Goal: Information Seeking & Learning: Compare options

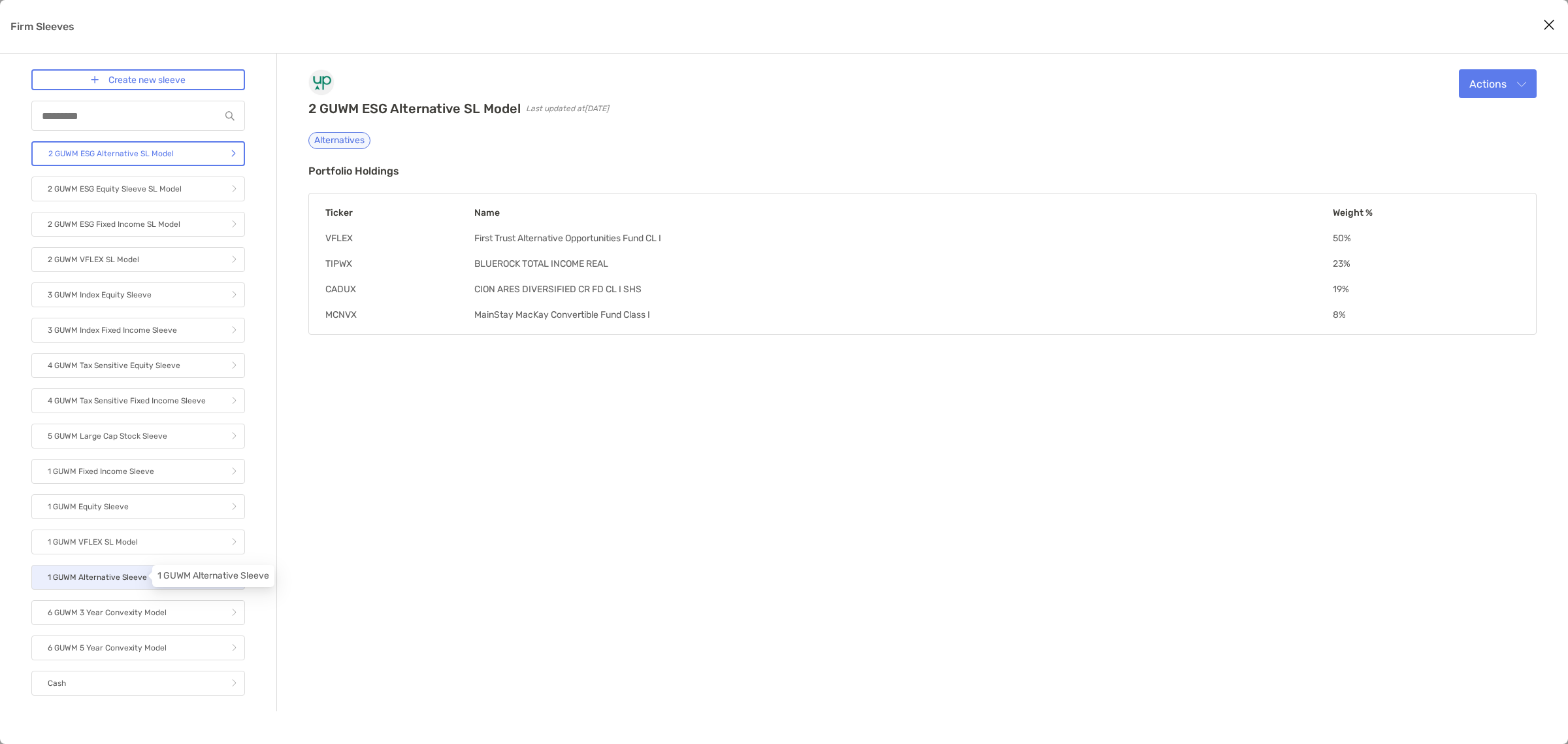
click at [109, 576] on p "1 GUWM Alternative Sleeve" at bounding box center [98, 578] width 100 height 16
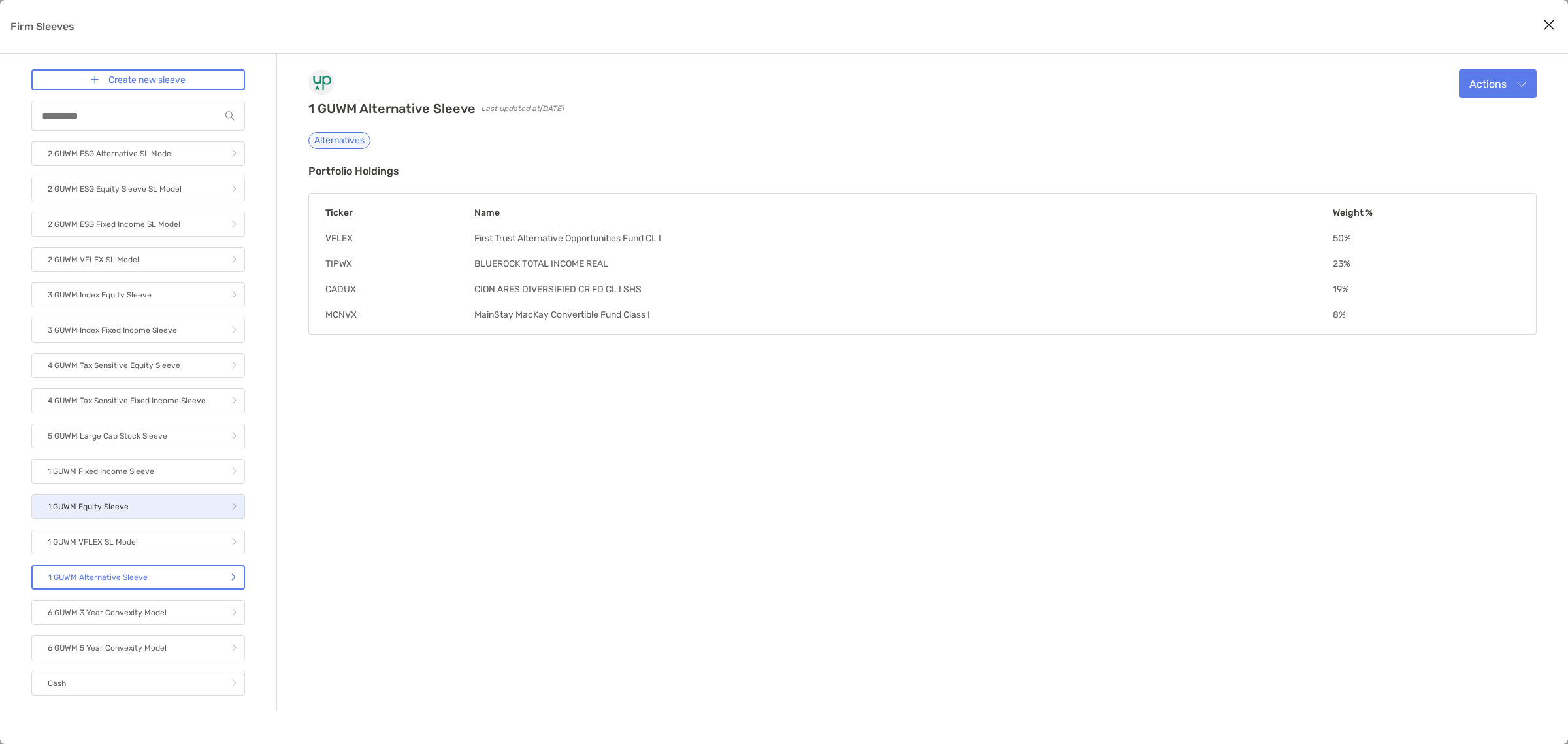
click at [122, 510] on p "1 GUWM Equity Sleeve" at bounding box center [88, 506] width 81 height 16
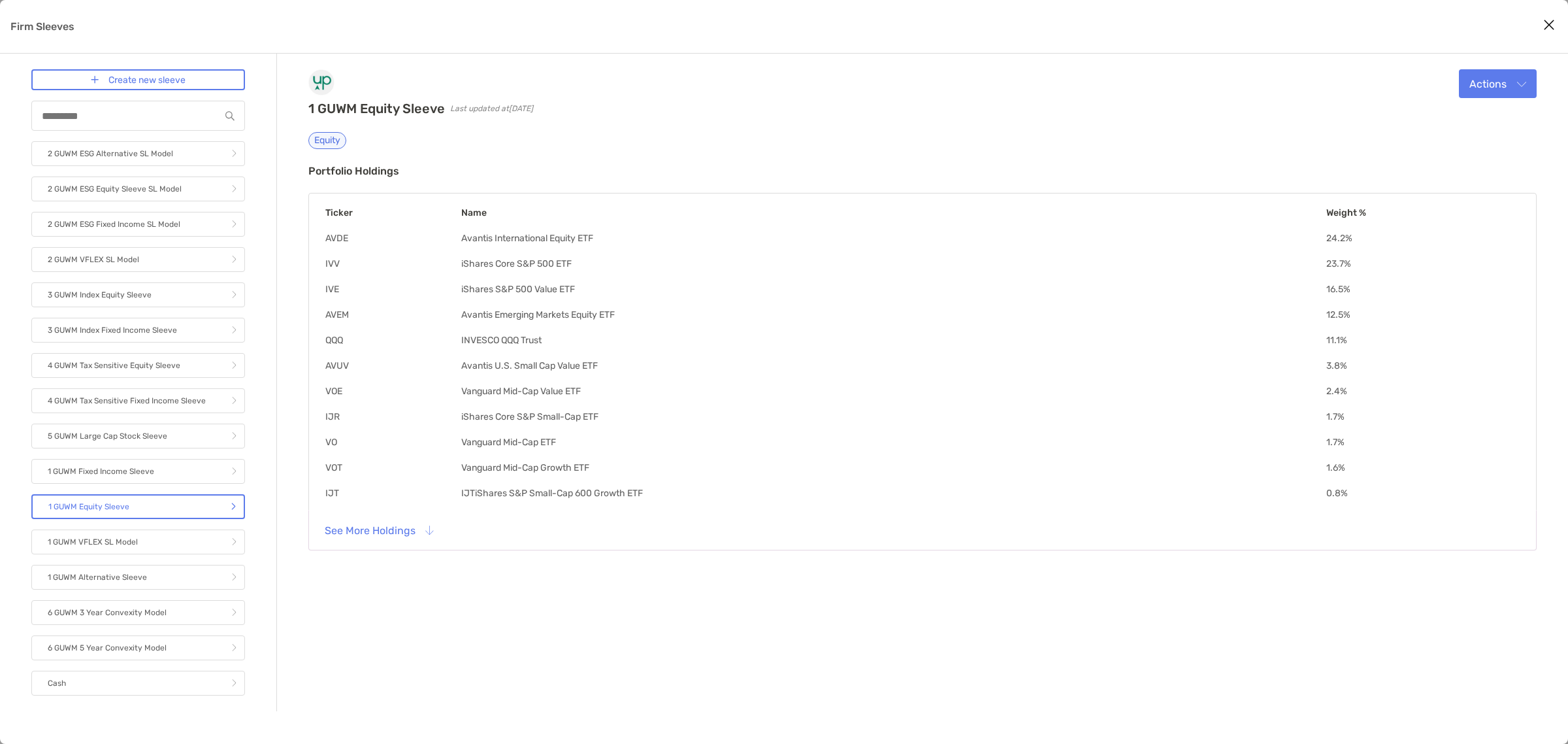
click at [137, 484] on div "2 GUWM ESG Alternative SL Model 2 GUWM ESG Equity Sleeve SL Model 2 GUWM ESG Fi…" at bounding box center [138, 418] width 213 height 554
click at [134, 479] on link "1 GUWM Fixed Income Sleeve" at bounding box center [138, 472] width 213 height 25
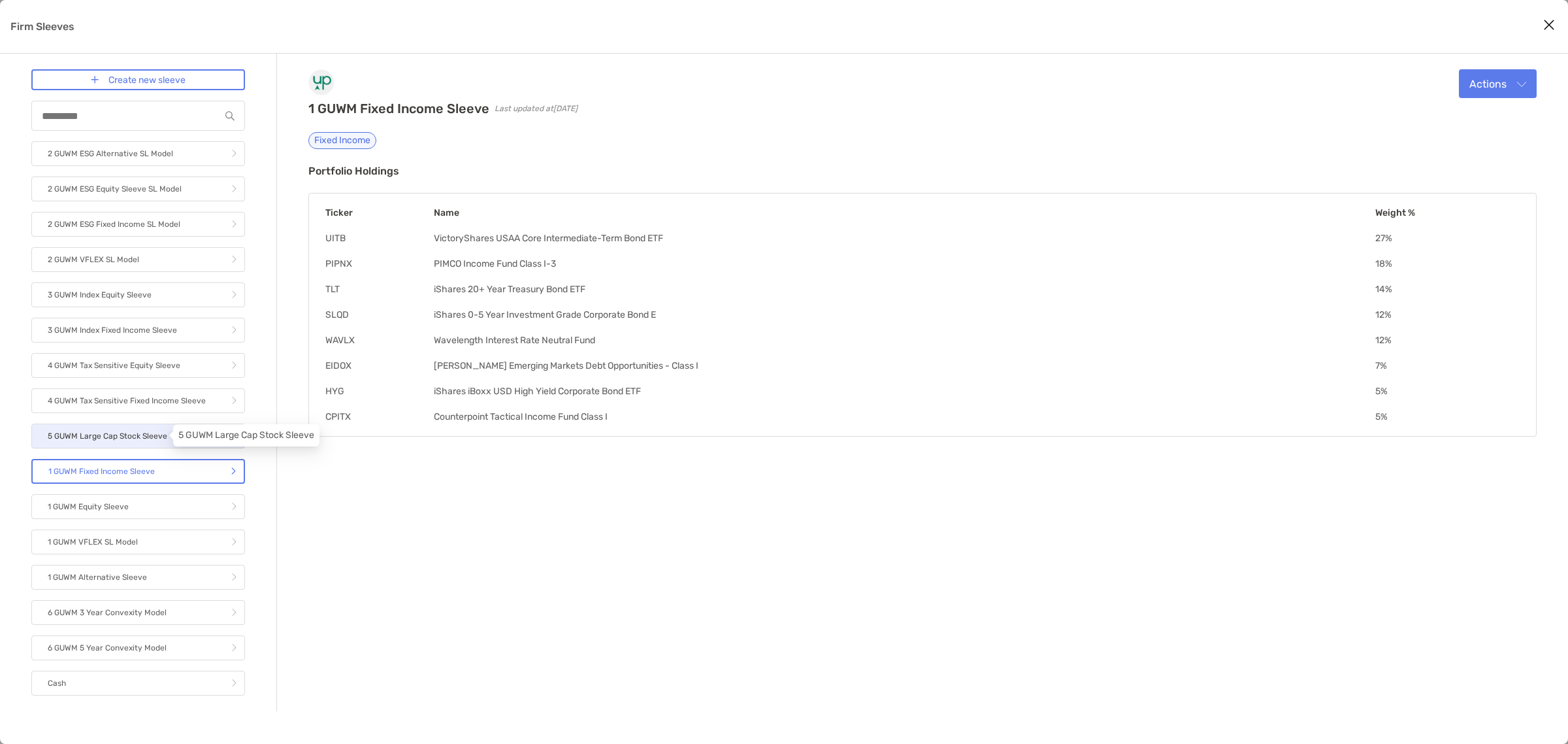
click at [150, 428] on p "5 GUWM Large Cap Stock Sleeve" at bounding box center [108, 436] width 119 height 16
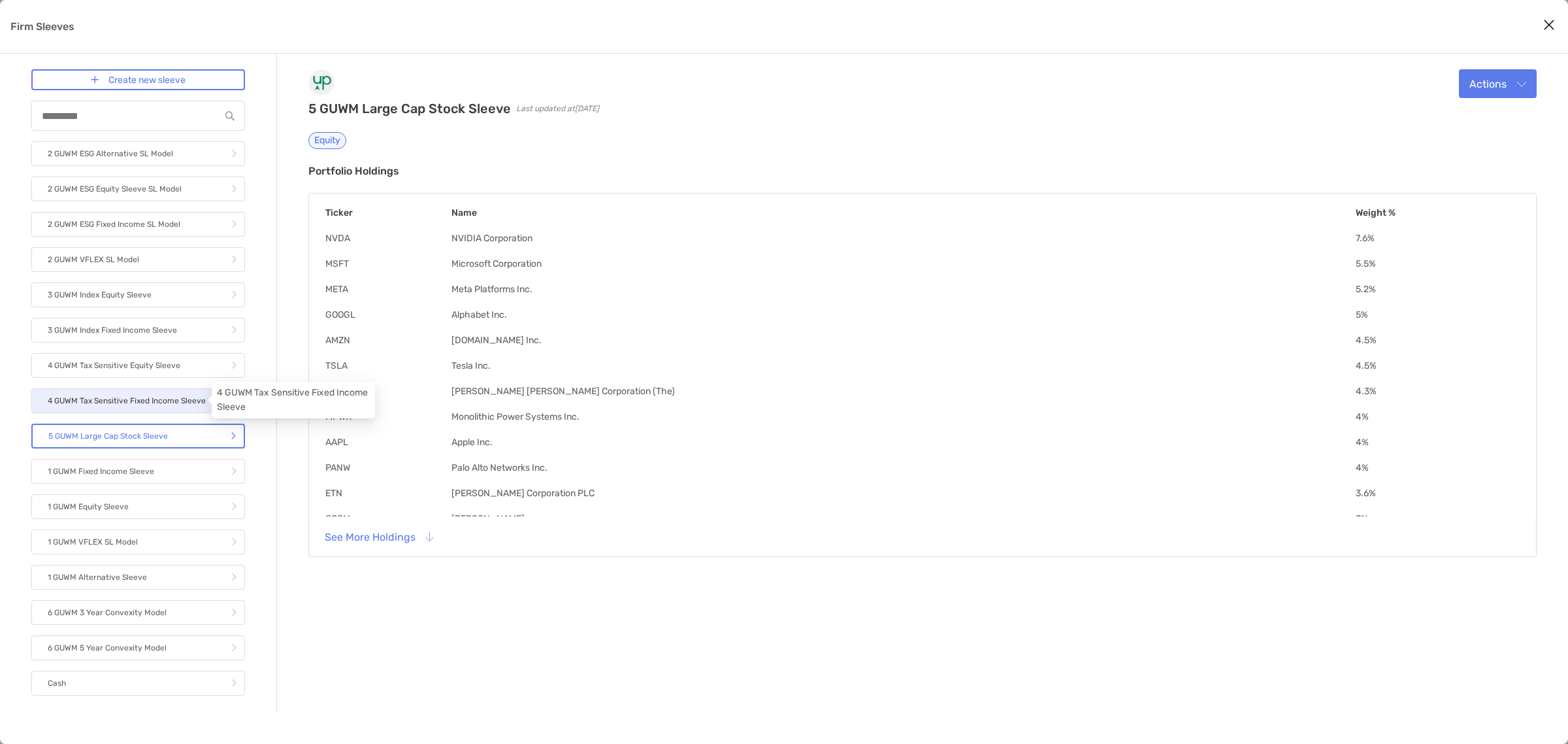
click at [131, 400] on p "4 GUWM Tax Sensitive Fixed Income Sleeve" at bounding box center [127, 400] width 158 height 16
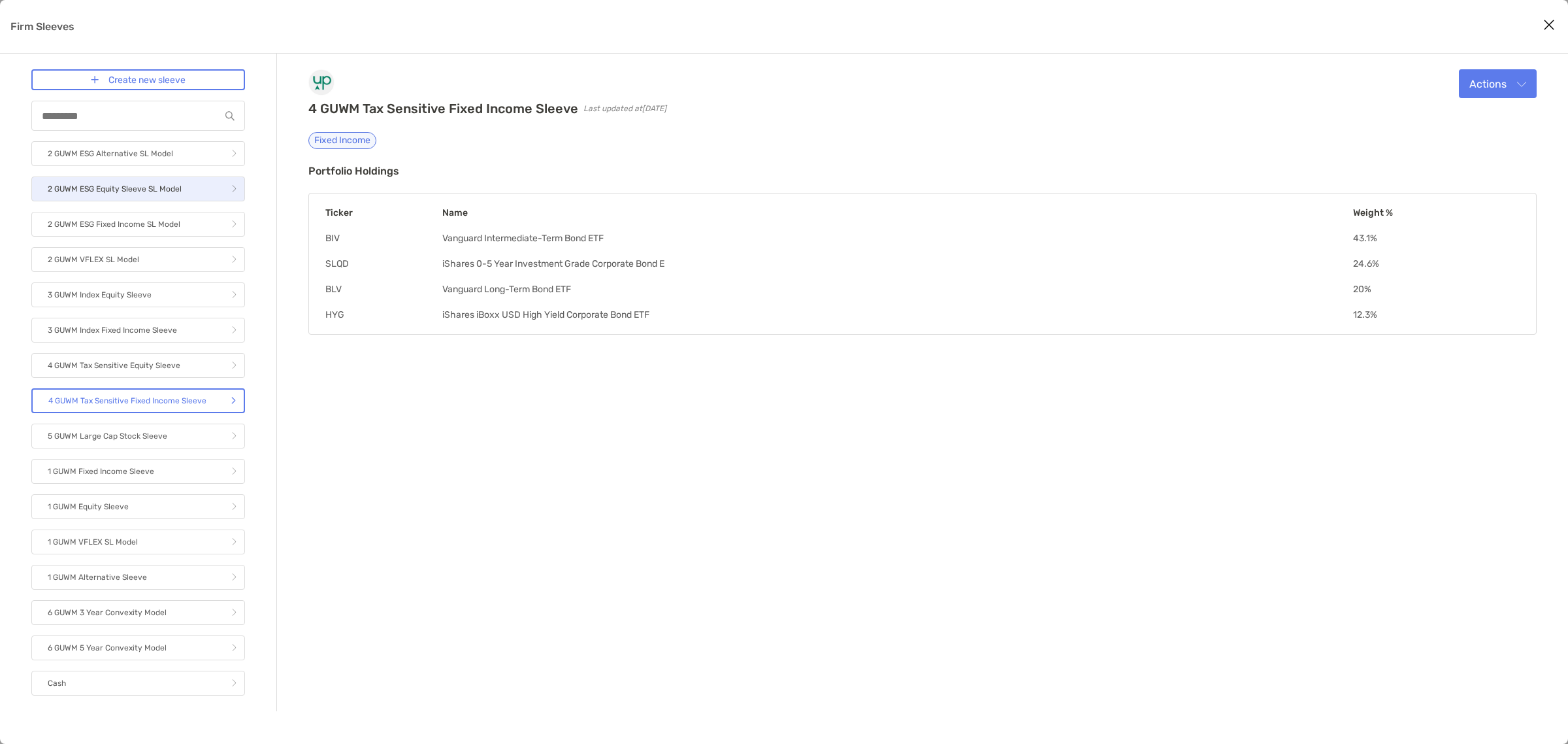
click at [155, 190] on p "2 GUWM ESG Equity Sleeve SL Model" at bounding box center [115, 189] width 134 height 16
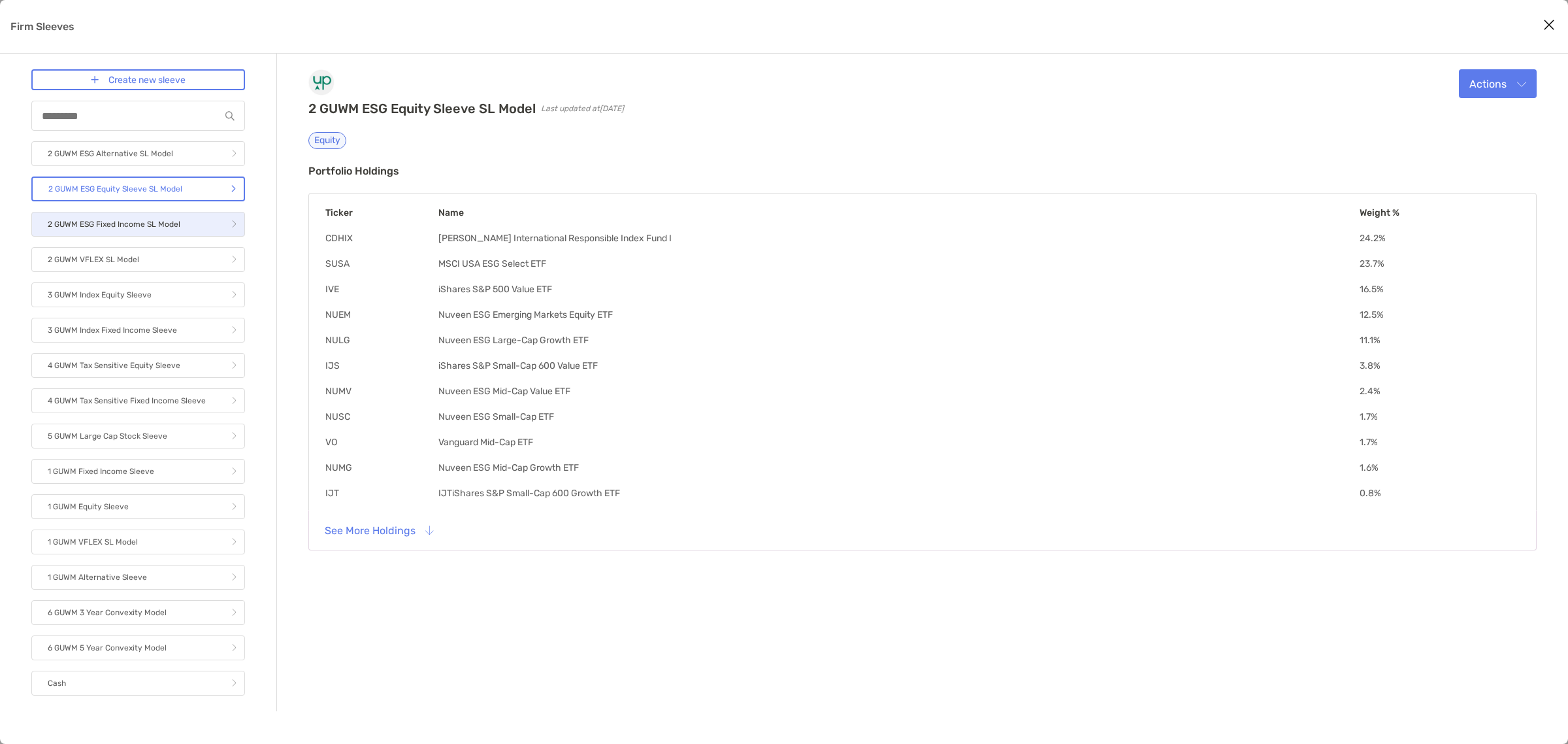
click at [151, 216] on p "2 GUWM ESG Fixed Income SL Model" at bounding box center [114, 224] width 133 height 16
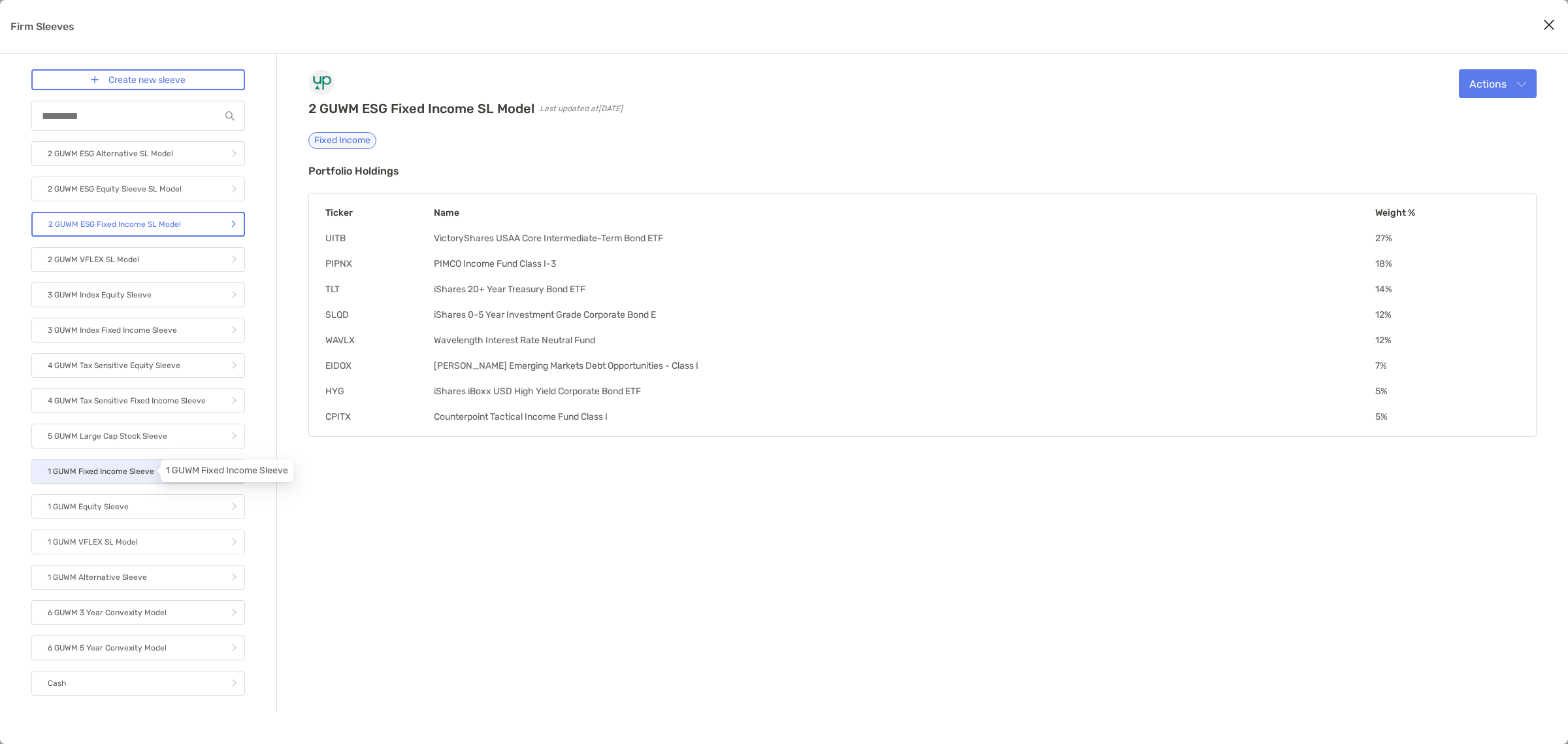
click at [117, 468] on p "1 GUWM Fixed Income Sleeve" at bounding box center [101, 472] width 107 height 16
click at [109, 217] on p "2 GUWM ESG Fixed Income SL Model" at bounding box center [114, 224] width 133 height 16
click at [157, 289] on link "3 GUWM Index Equity Sleeve" at bounding box center [138, 295] width 213 height 25
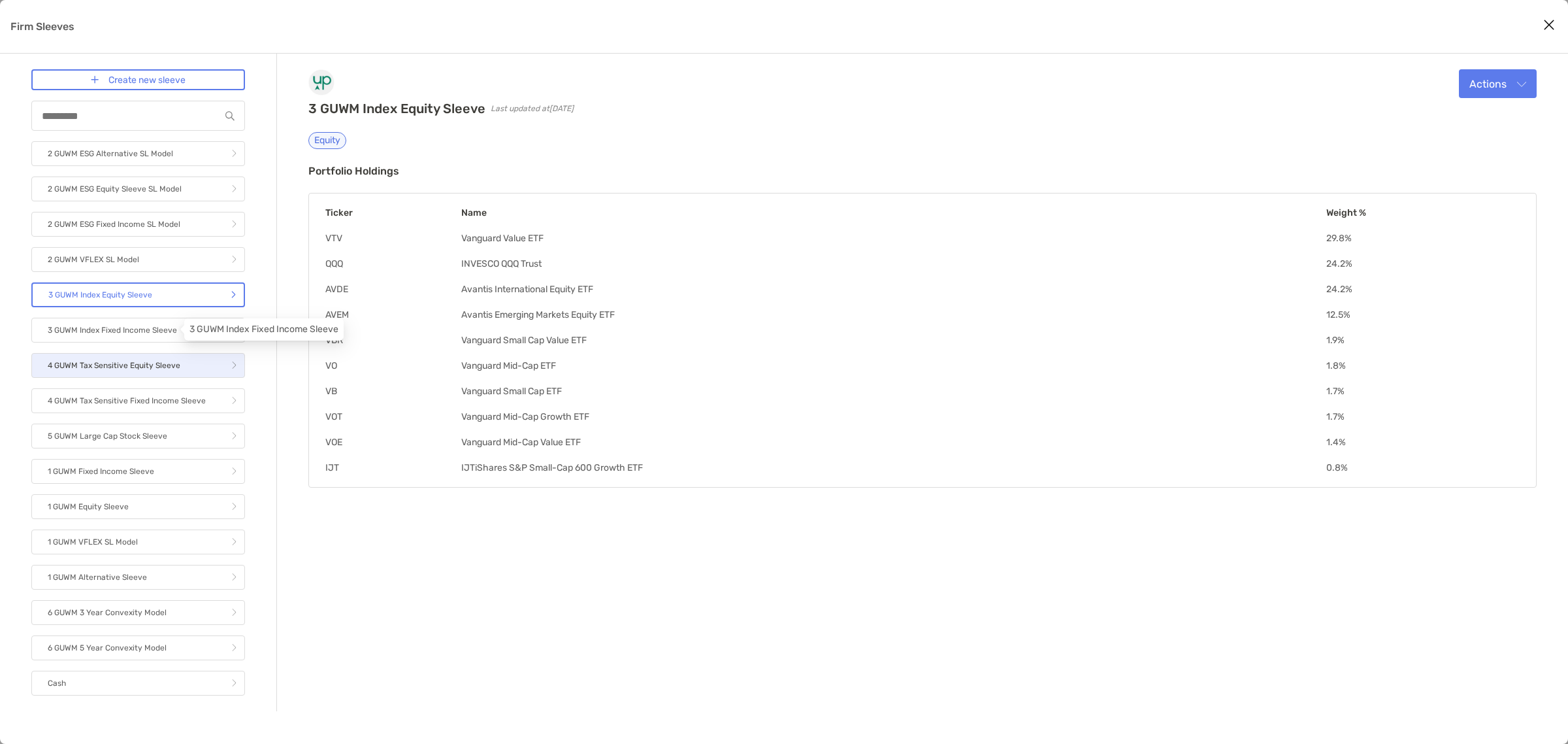
click at [158, 358] on p "4 GUWM Tax Sensitive Equity Sleeve" at bounding box center [114, 366] width 133 height 16
click at [161, 328] on p "3 GUWM Index Fixed Income Sleeve" at bounding box center [112, 330] width 129 height 16
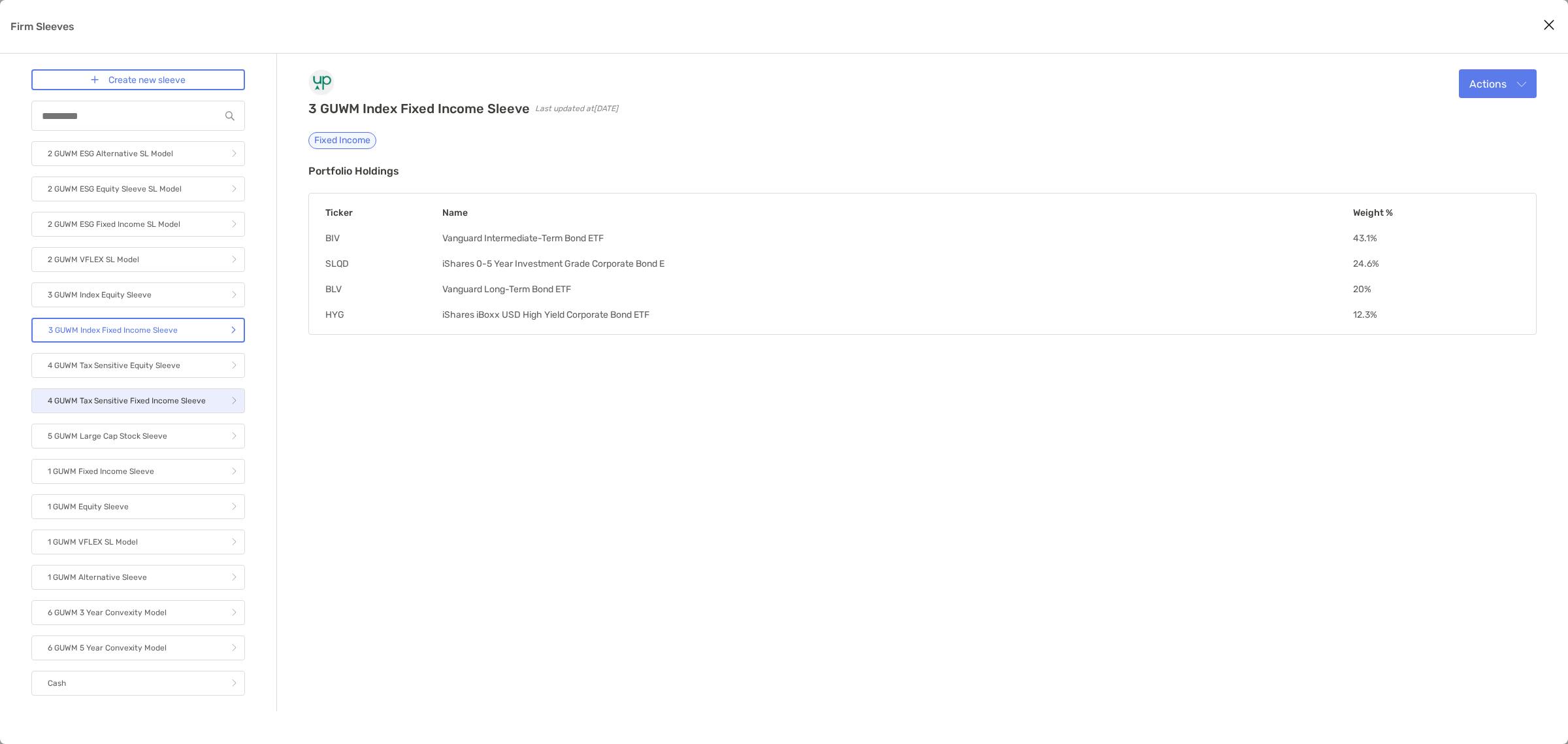
click at [165, 399] on p "4 GUWM Tax Sensitive Fixed Income Sleeve" at bounding box center [127, 400] width 158 height 16
click at [1544, 25] on icon "Close modal" at bounding box center [1548, 25] width 12 height 16
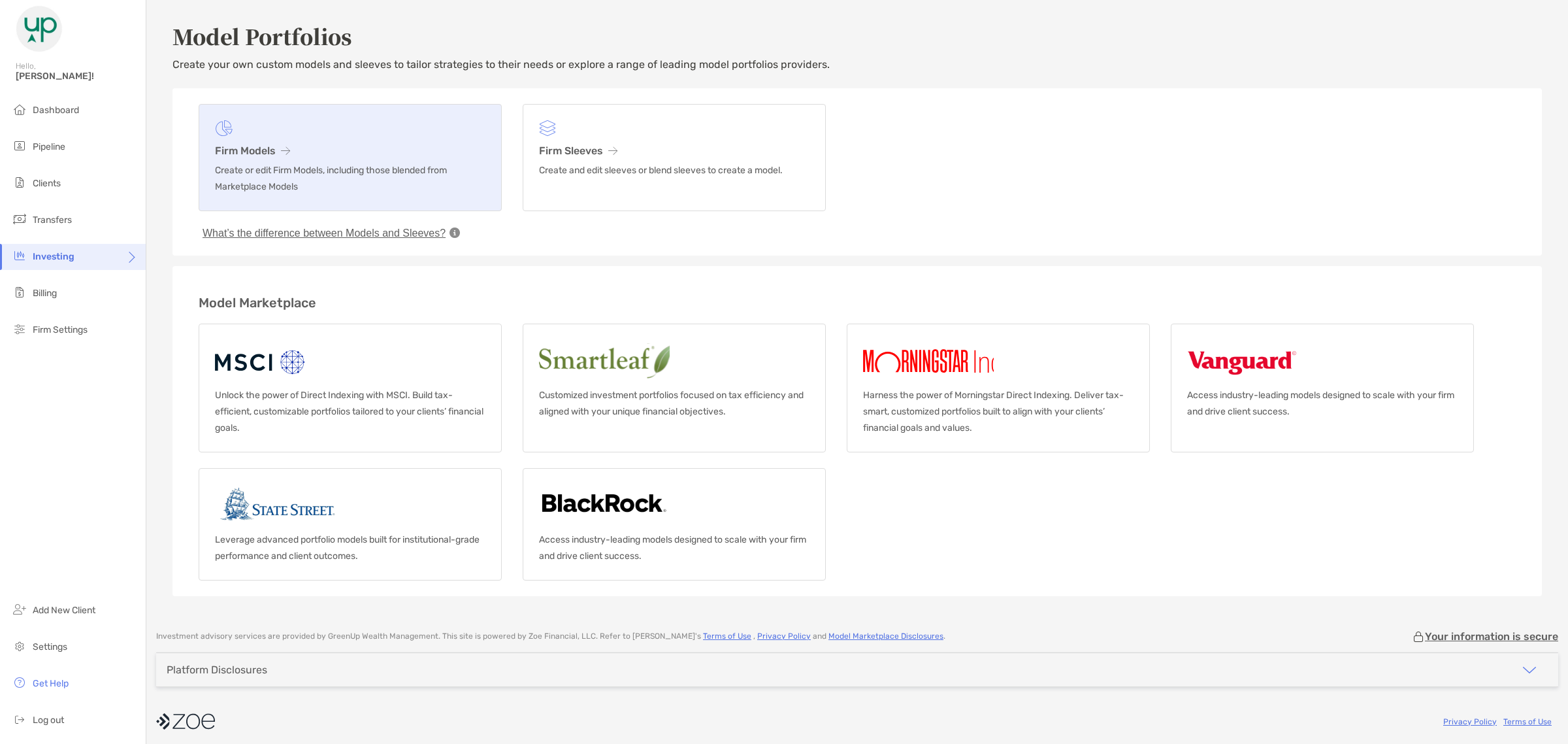
click at [328, 179] on p "Create or edit Firm Models, including those blended from Marketplace Models" at bounding box center [350, 178] width 270 height 33
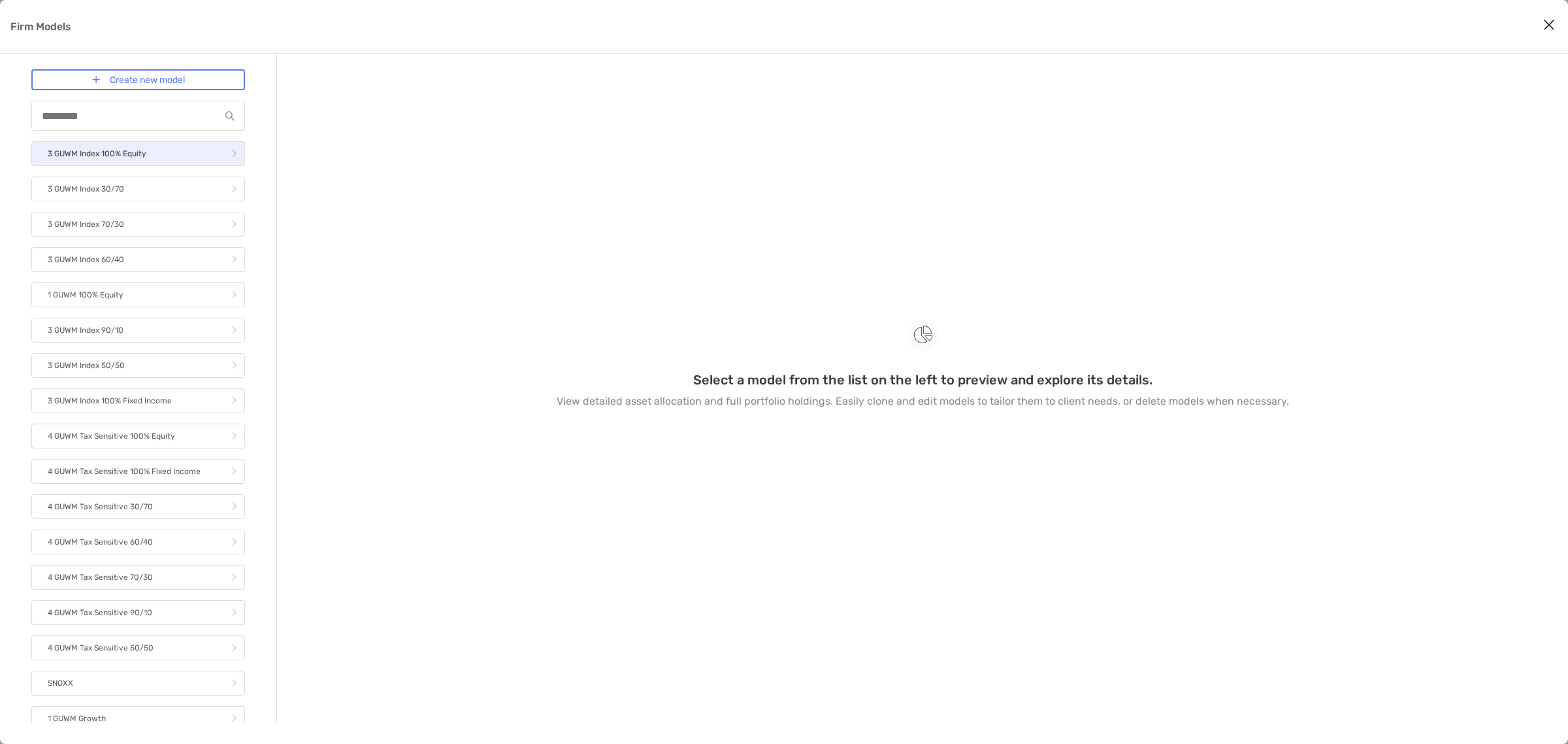
click at [181, 155] on link "3 GUWM Index 100% Equity" at bounding box center [138, 154] width 213 height 25
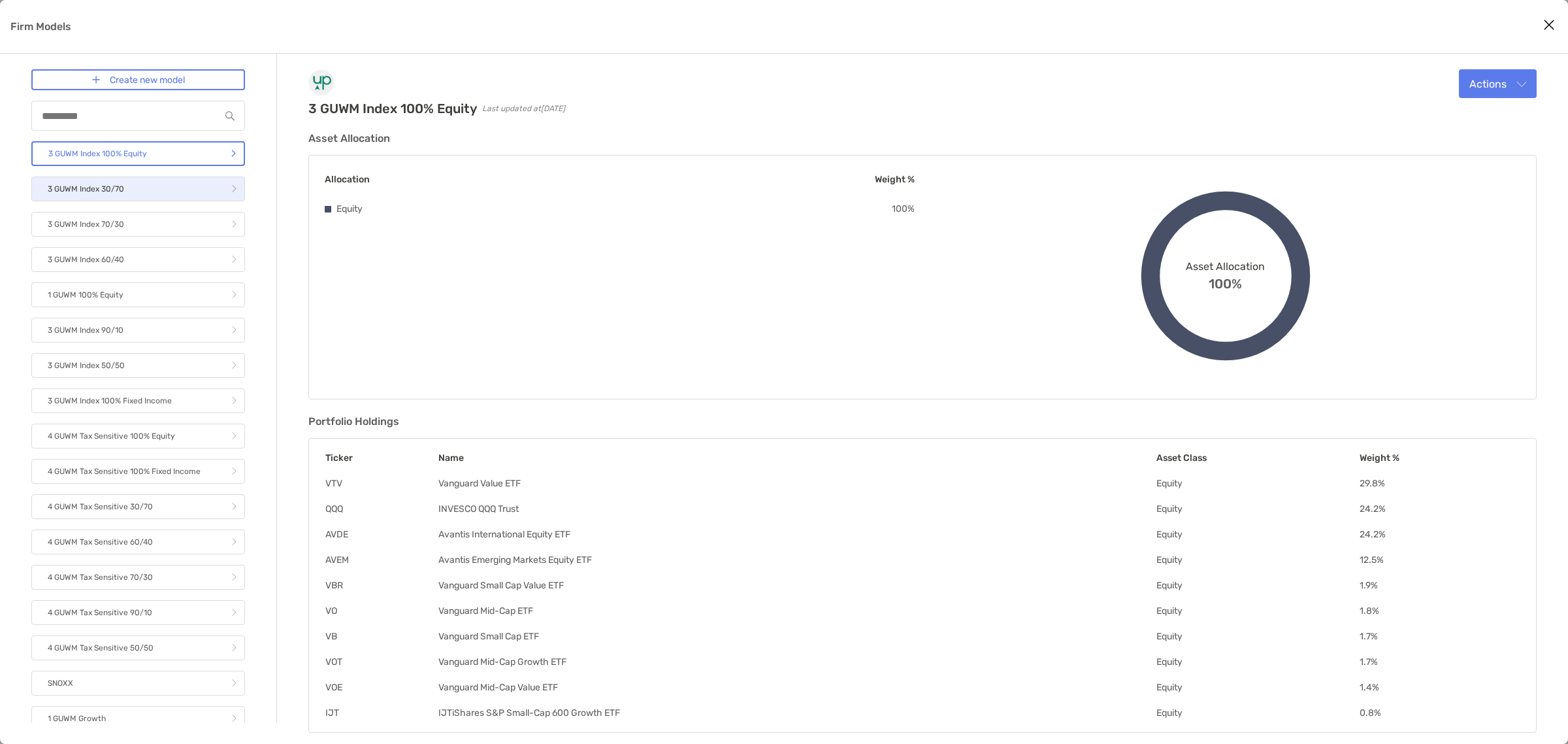
click at [149, 190] on link "3 GUWM Index 30/70" at bounding box center [138, 189] width 213 height 25
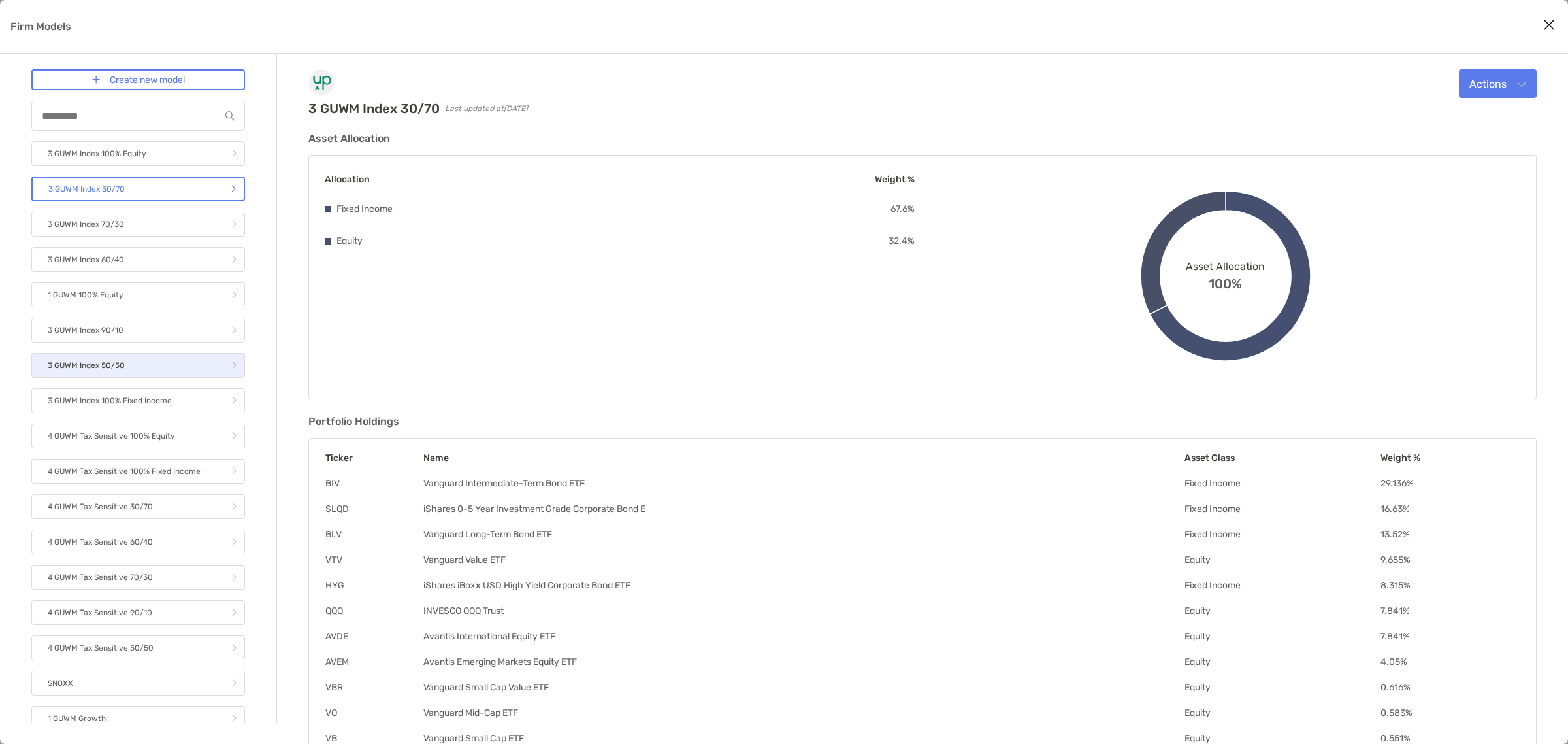
click at [139, 357] on link "3 GUWM Index 50/50" at bounding box center [138, 366] width 213 height 25
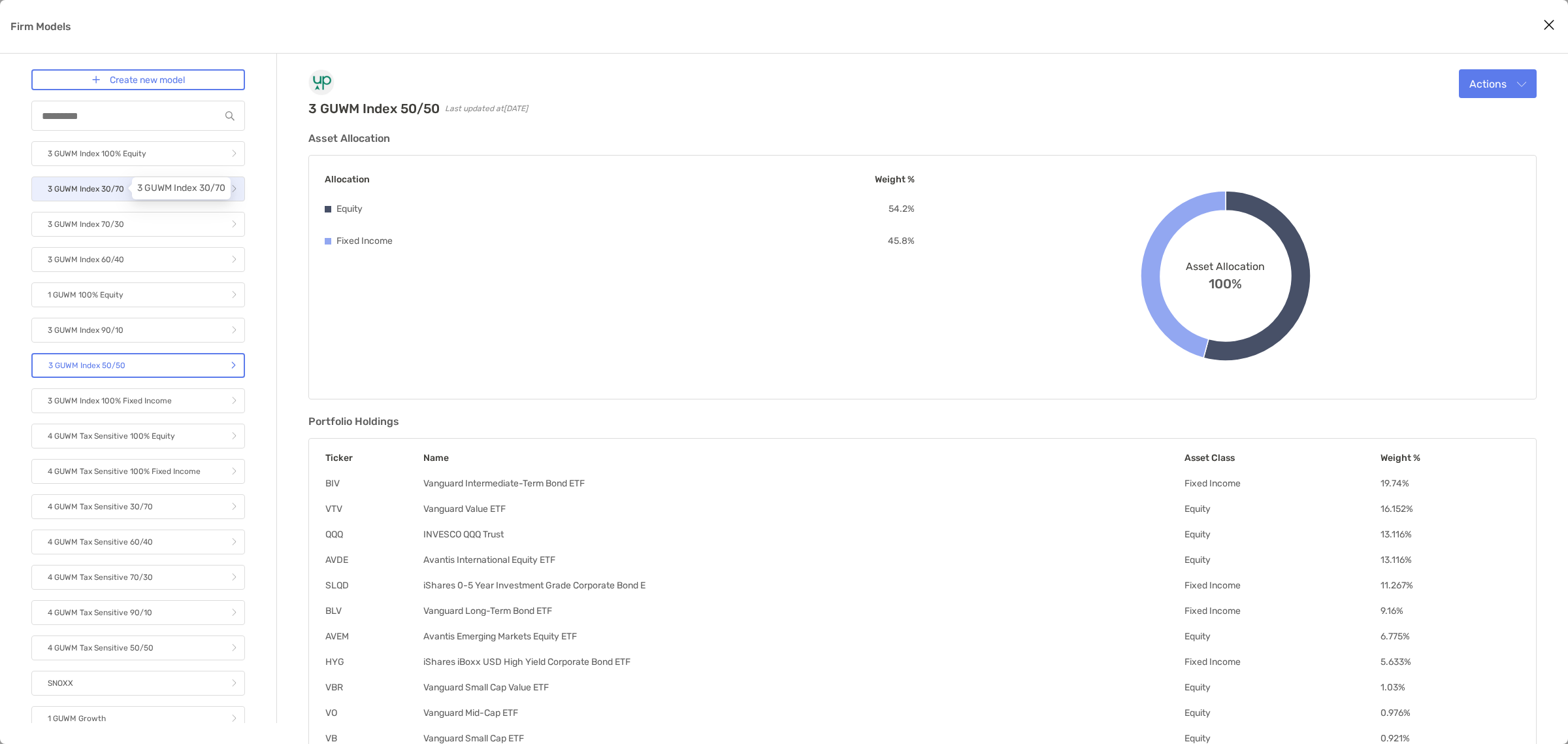
click at [119, 190] on p "3 GUWM Index 30/70" at bounding box center [86, 189] width 76 height 16
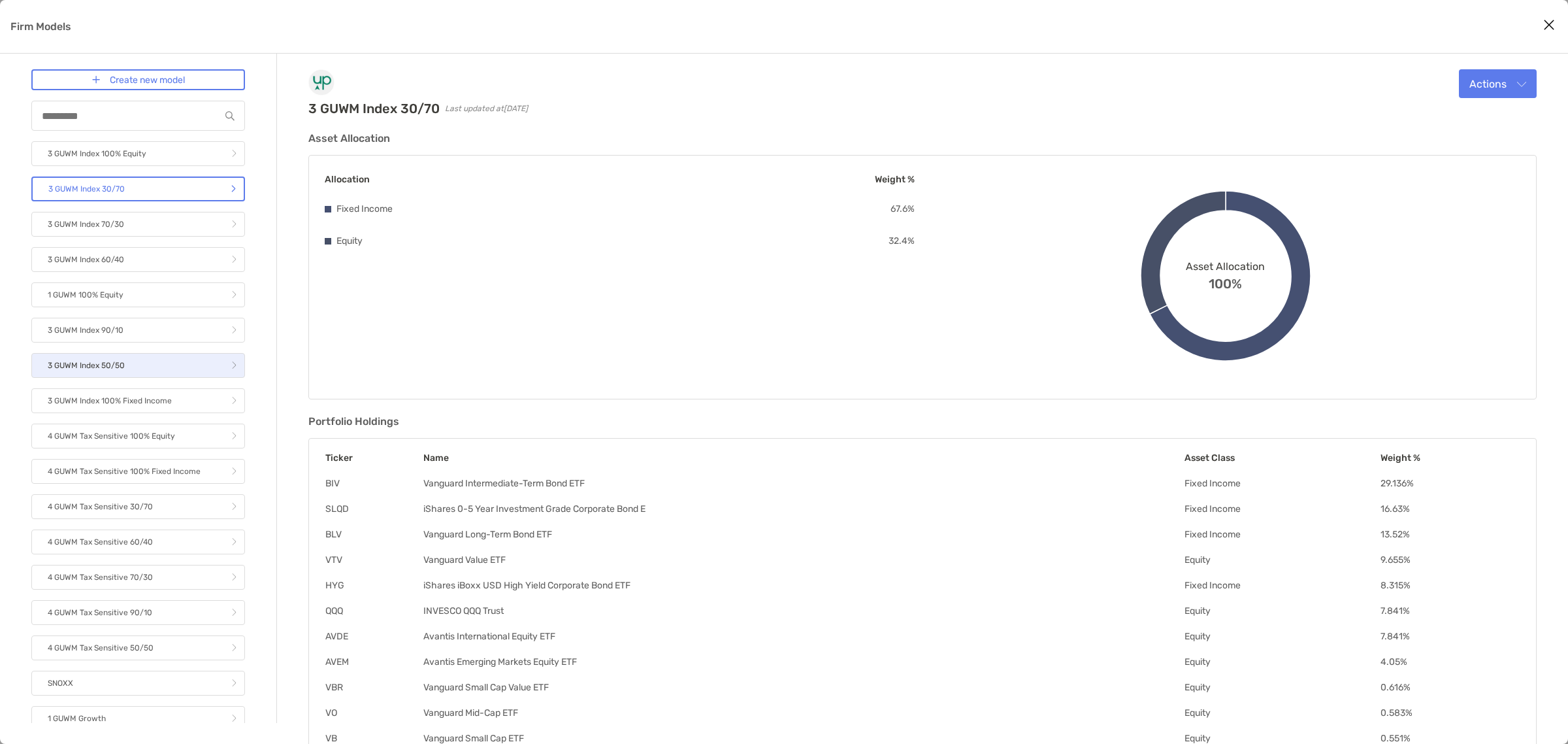
click at [164, 361] on link "3 GUWM Index 50/50" at bounding box center [138, 366] width 213 height 25
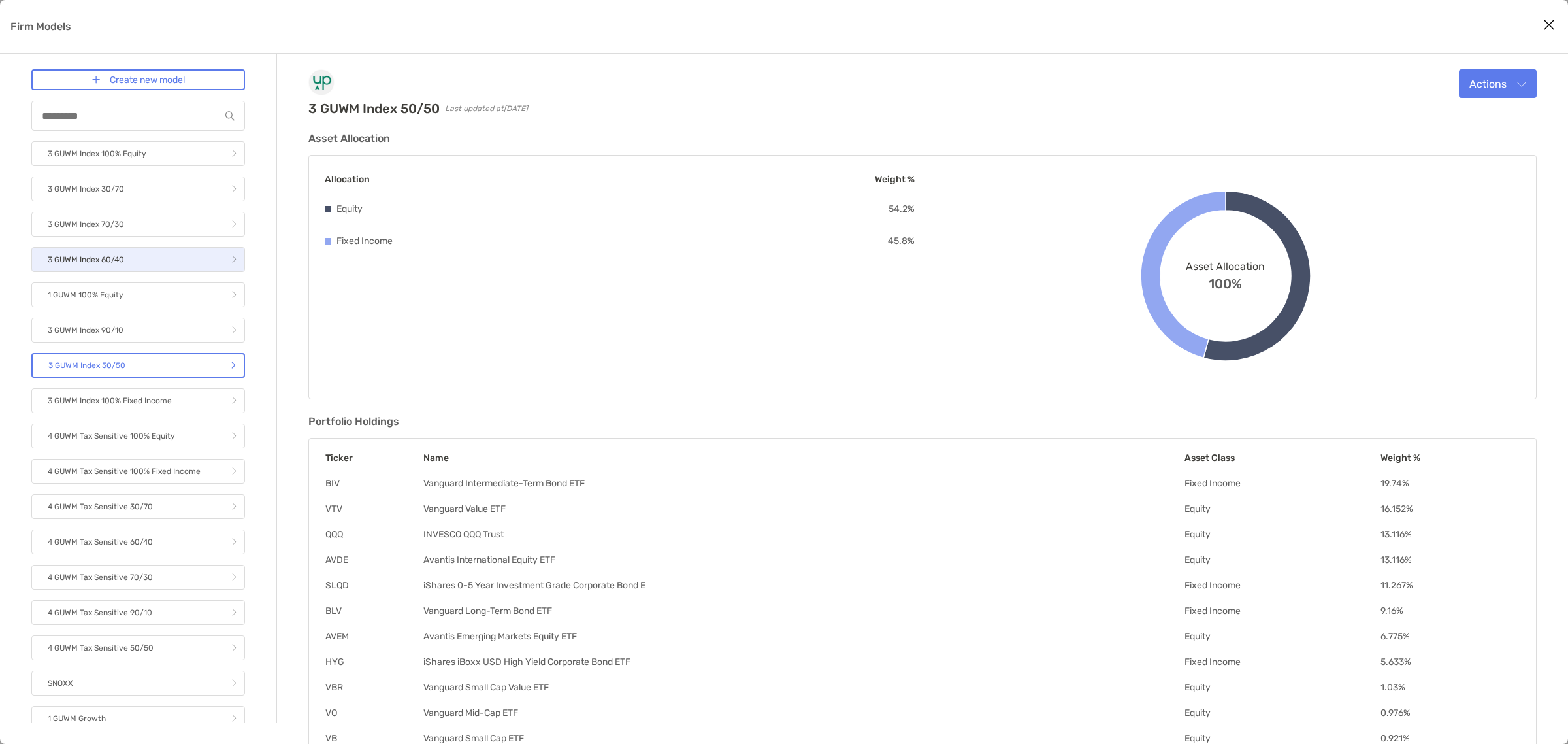
click at [134, 259] on link "3 GUWM Index 60/40" at bounding box center [138, 260] width 213 height 25
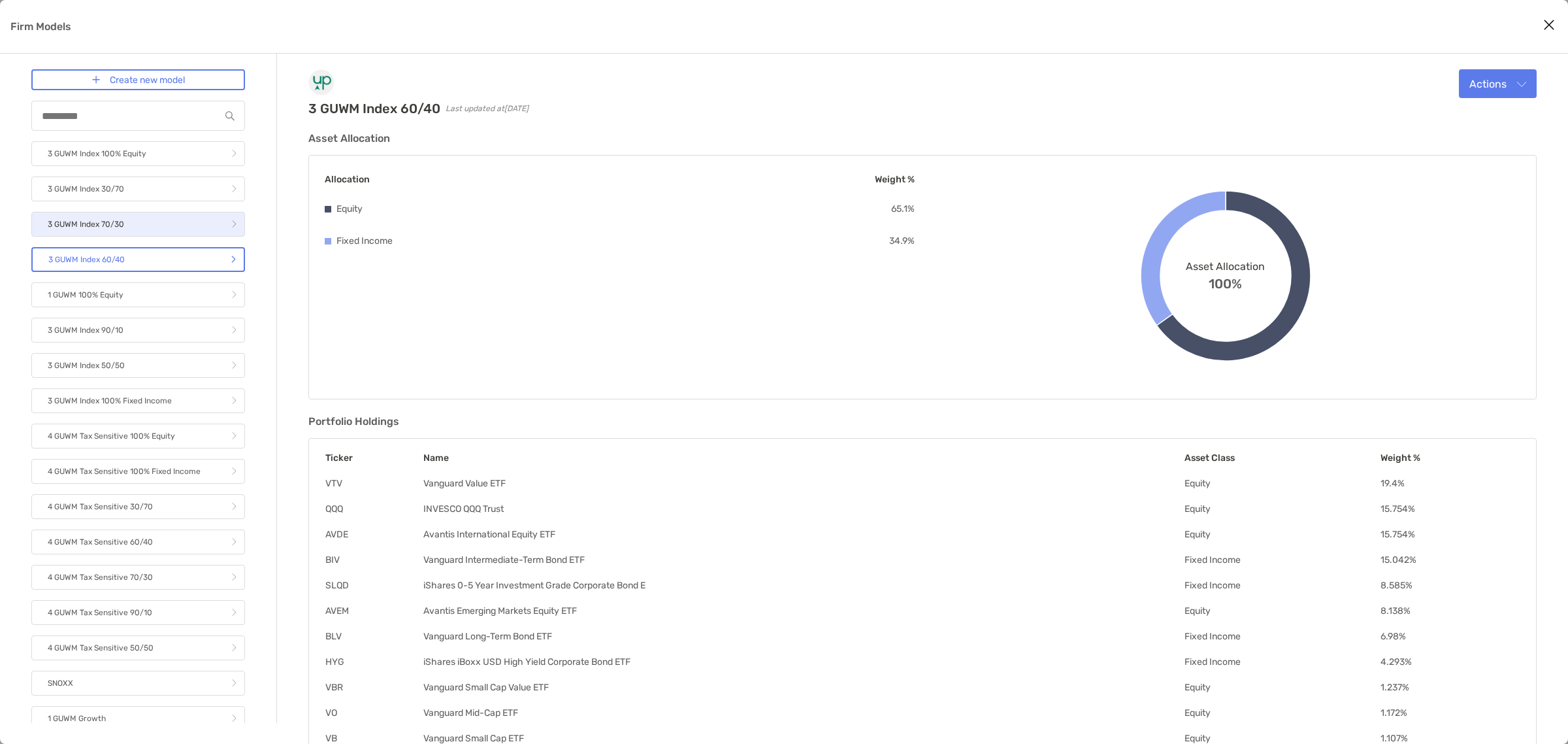
click at [141, 230] on link "3 GUWM Index 70/30" at bounding box center [138, 224] width 213 height 25
click at [131, 322] on link "3 GUWM Index 90/10" at bounding box center [138, 330] width 213 height 25
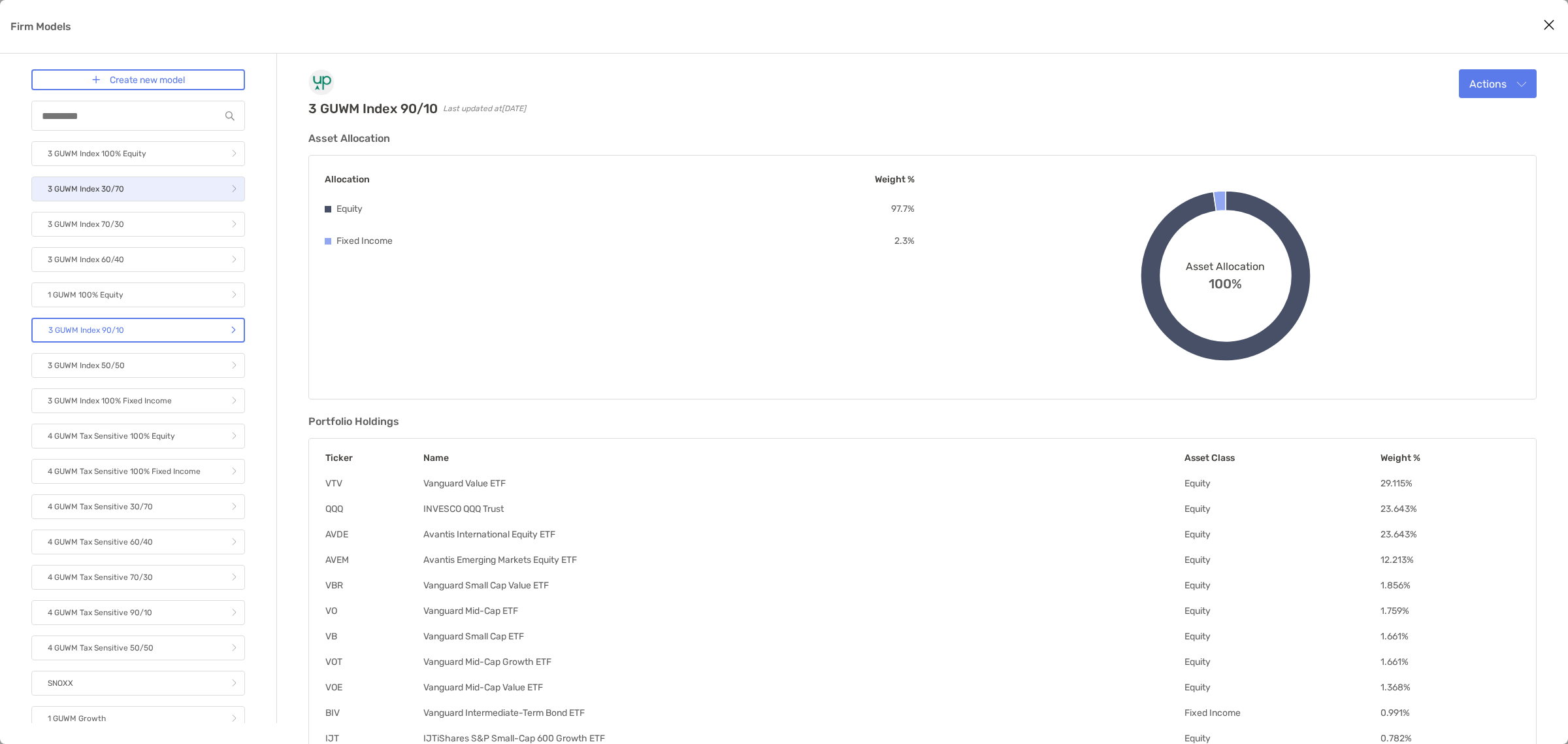
click at [132, 187] on link "3 GUWM Index 30/70" at bounding box center [138, 189] width 213 height 25
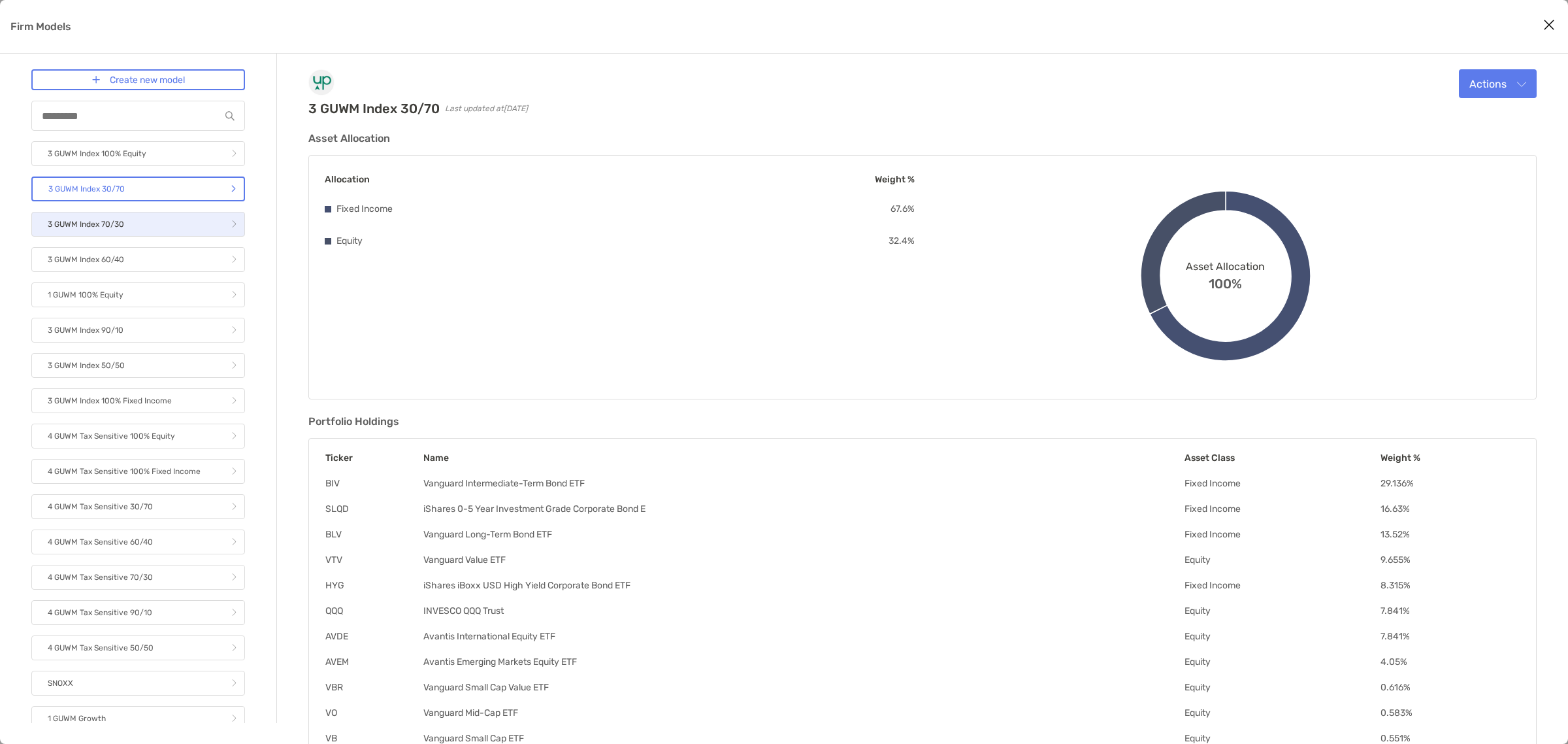
click at [134, 221] on link "3 GUWM Index 70/30" at bounding box center [138, 224] width 213 height 25
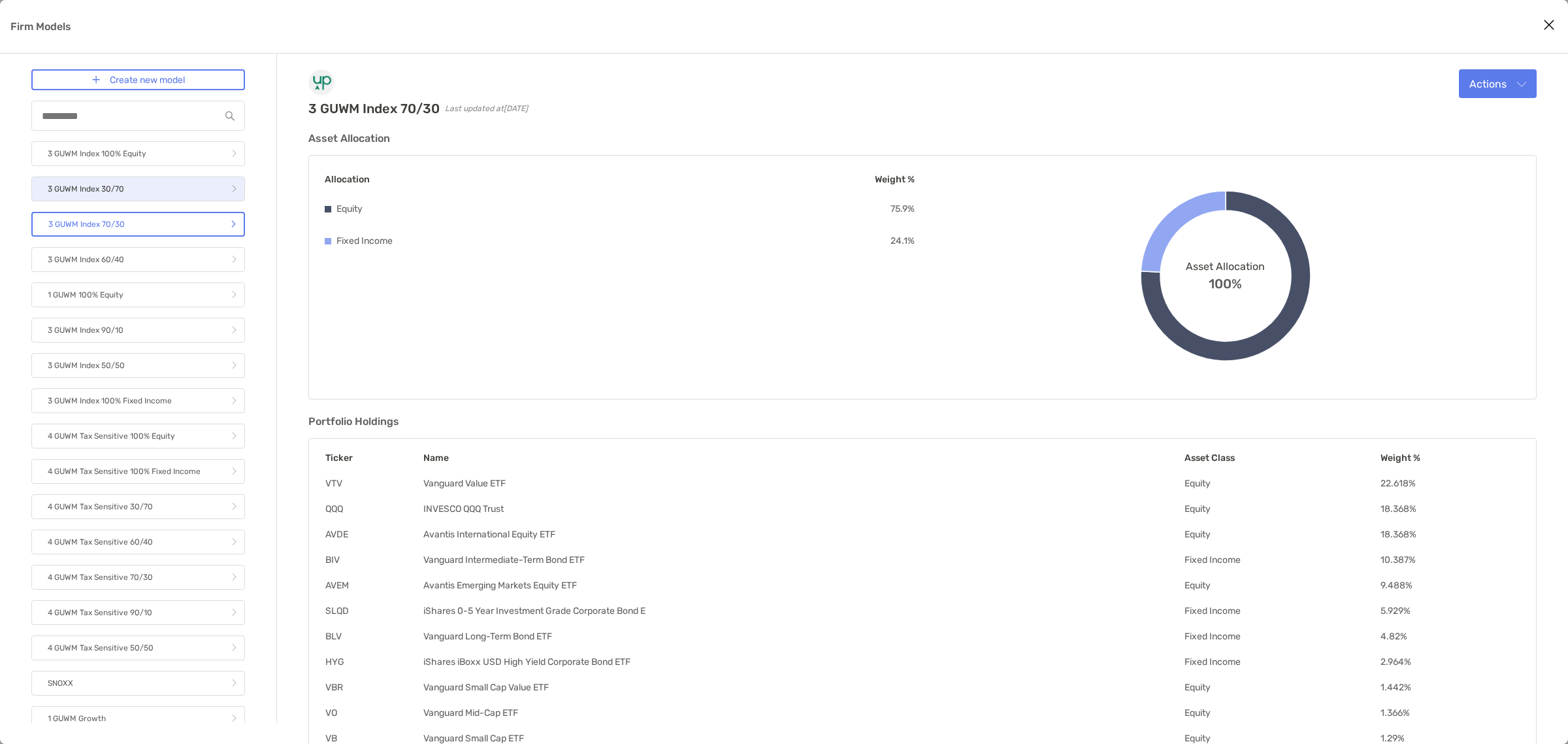
click at [132, 193] on link "3 GUWM Index 30/70" at bounding box center [138, 189] width 213 height 25
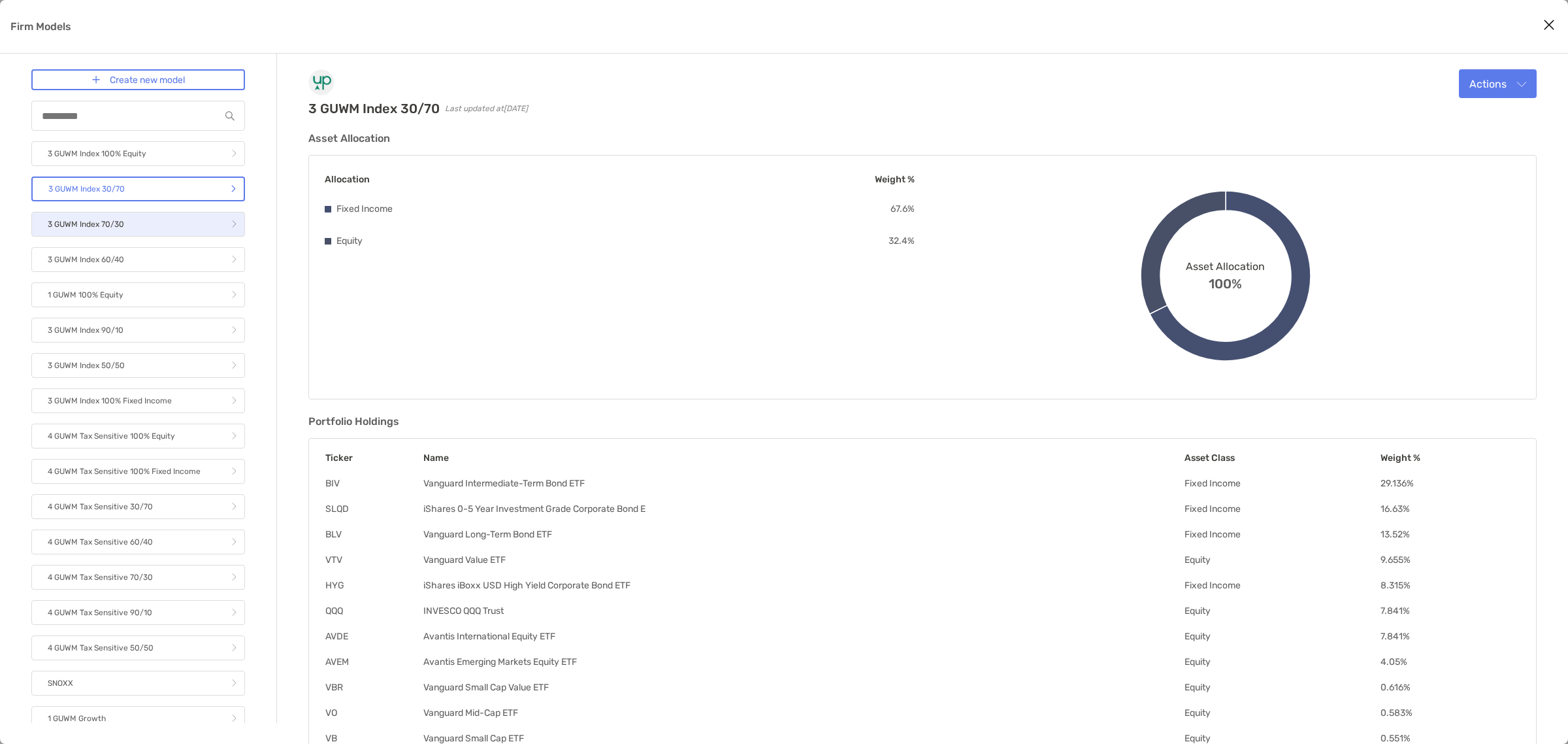
click at [132, 212] on link "3 GUWM Index 70/30" at bounding box center [138, 224] width 213 height 25
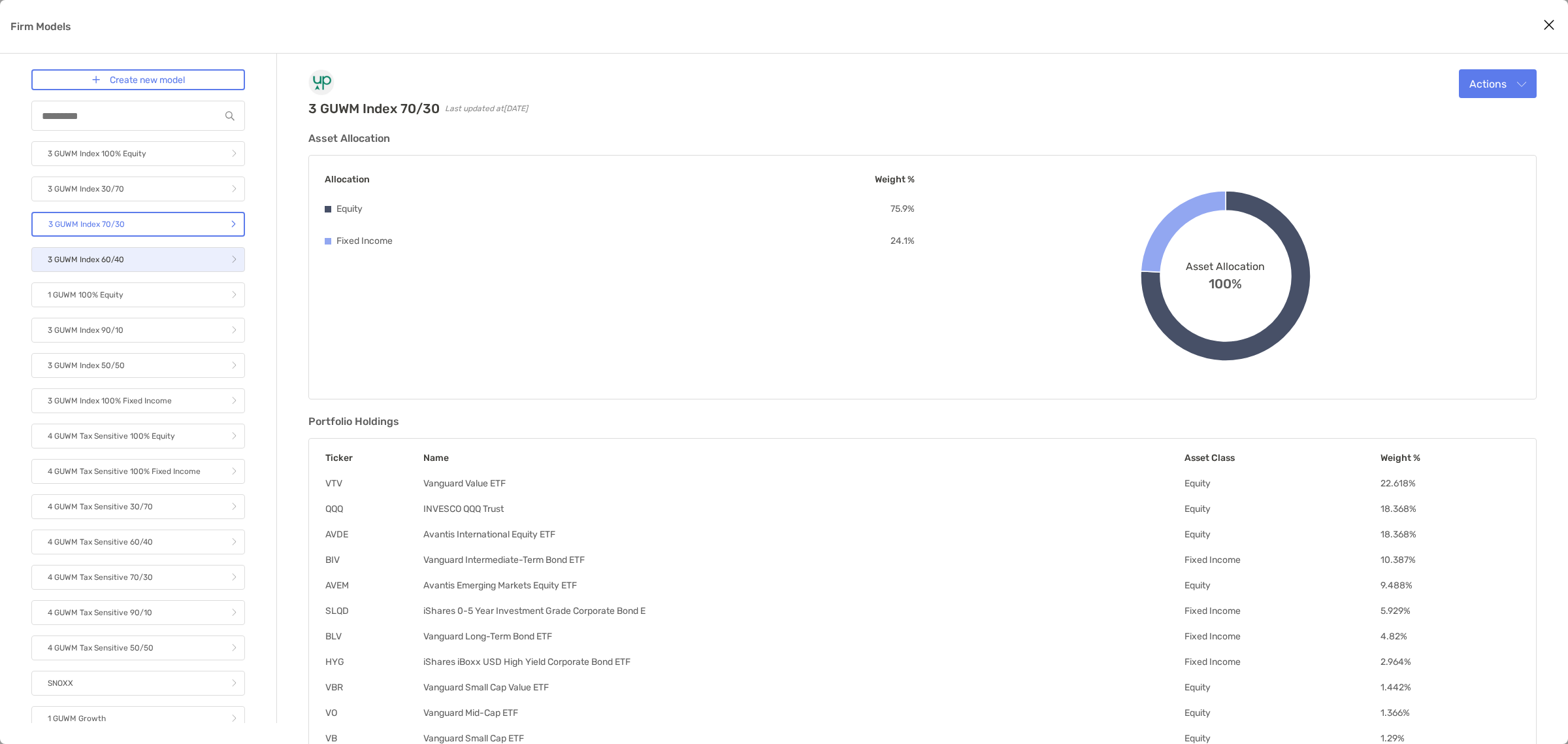
click at [139, 263] on link "3 GUWM Index 60/40" at bounding box center [138, 260] width 213 height 25
click at [139, 302] on link "1 GUWM 100% Equity" at bounding box center [138, 295] width 213 height 25
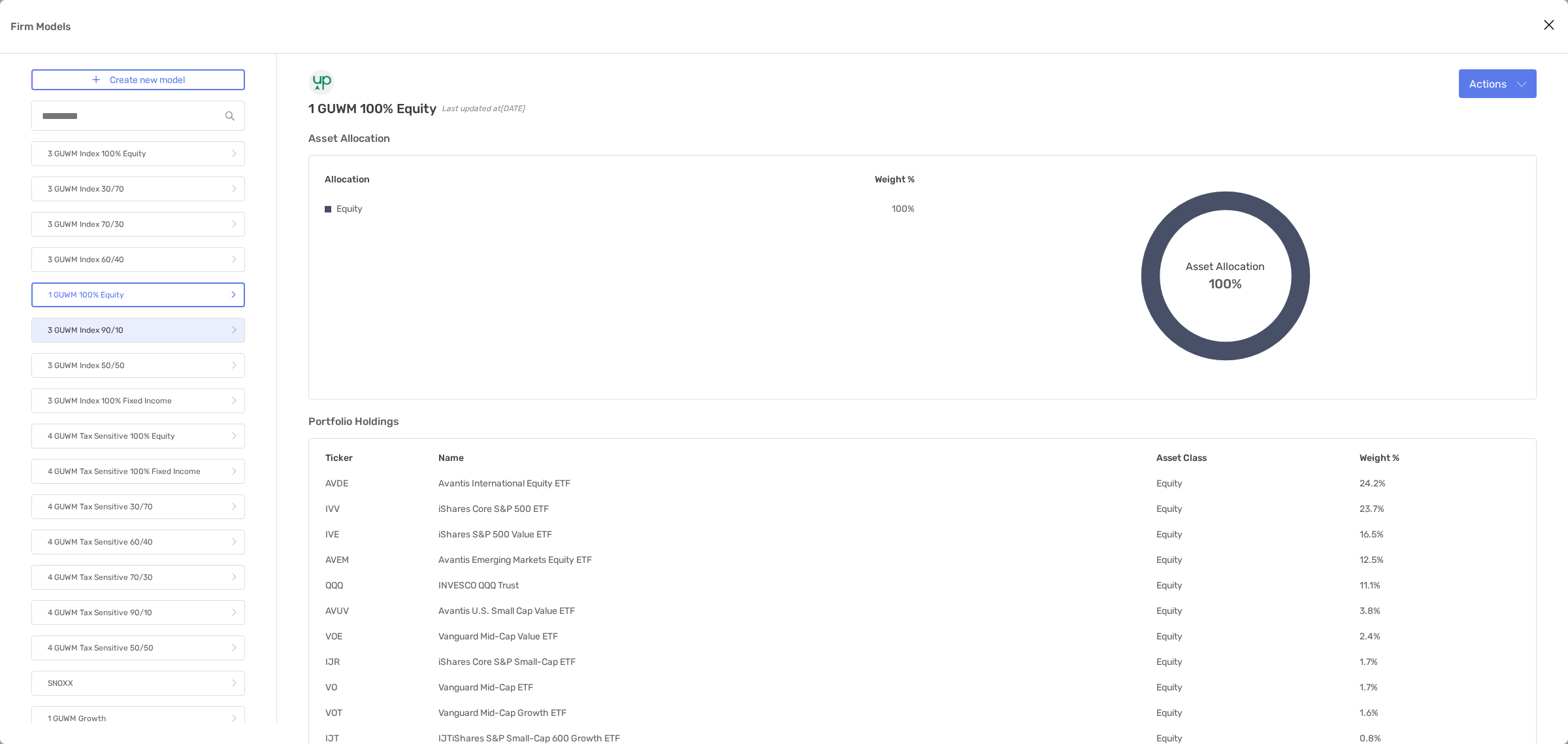
click at [139, 319] on link "3 GUWM Index 90/10" at bounding box center [138, 330] width 213 height 25
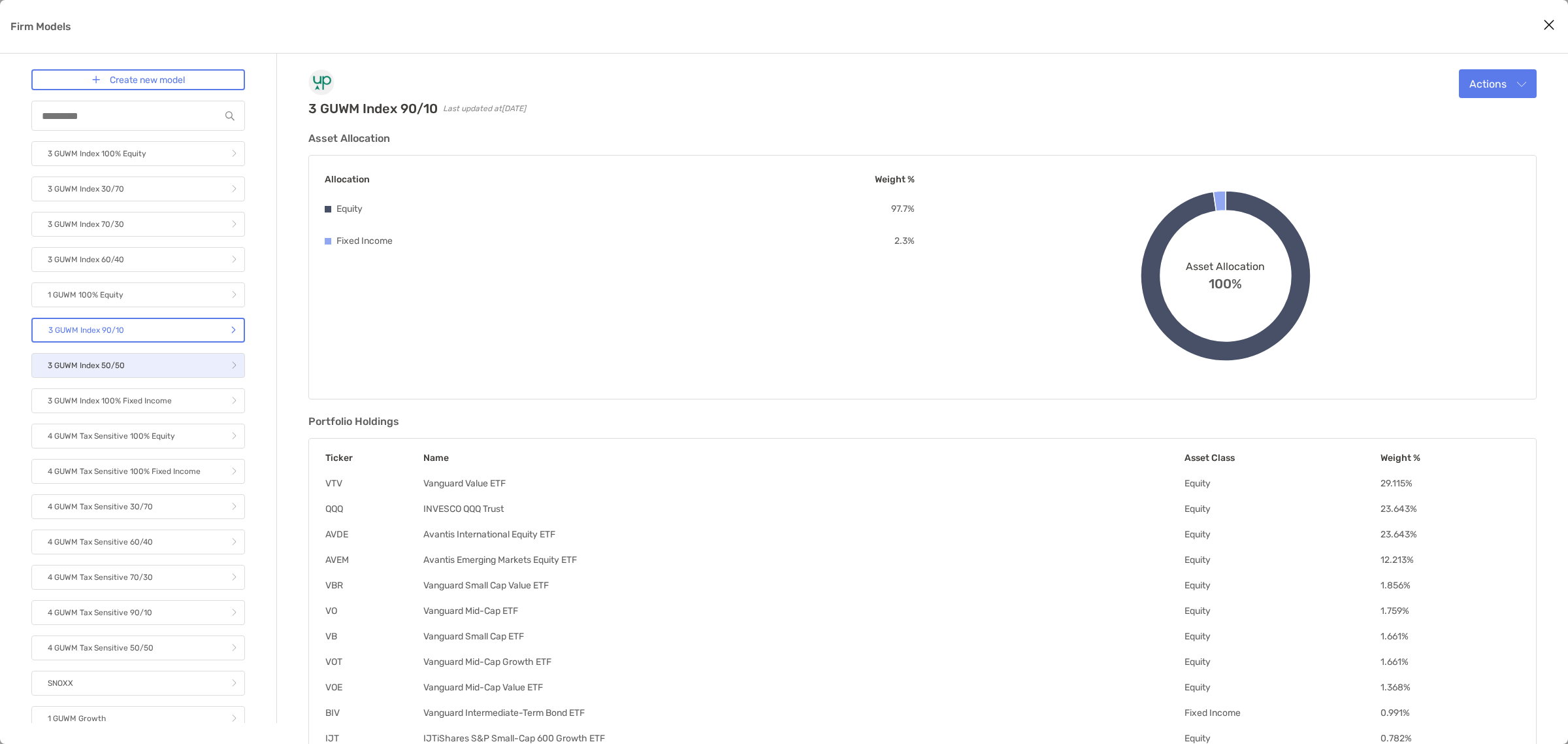
click at [154, 358] on link "3 GUWM Index 50/50" at bounding box center [138, 366] width 213 height 25
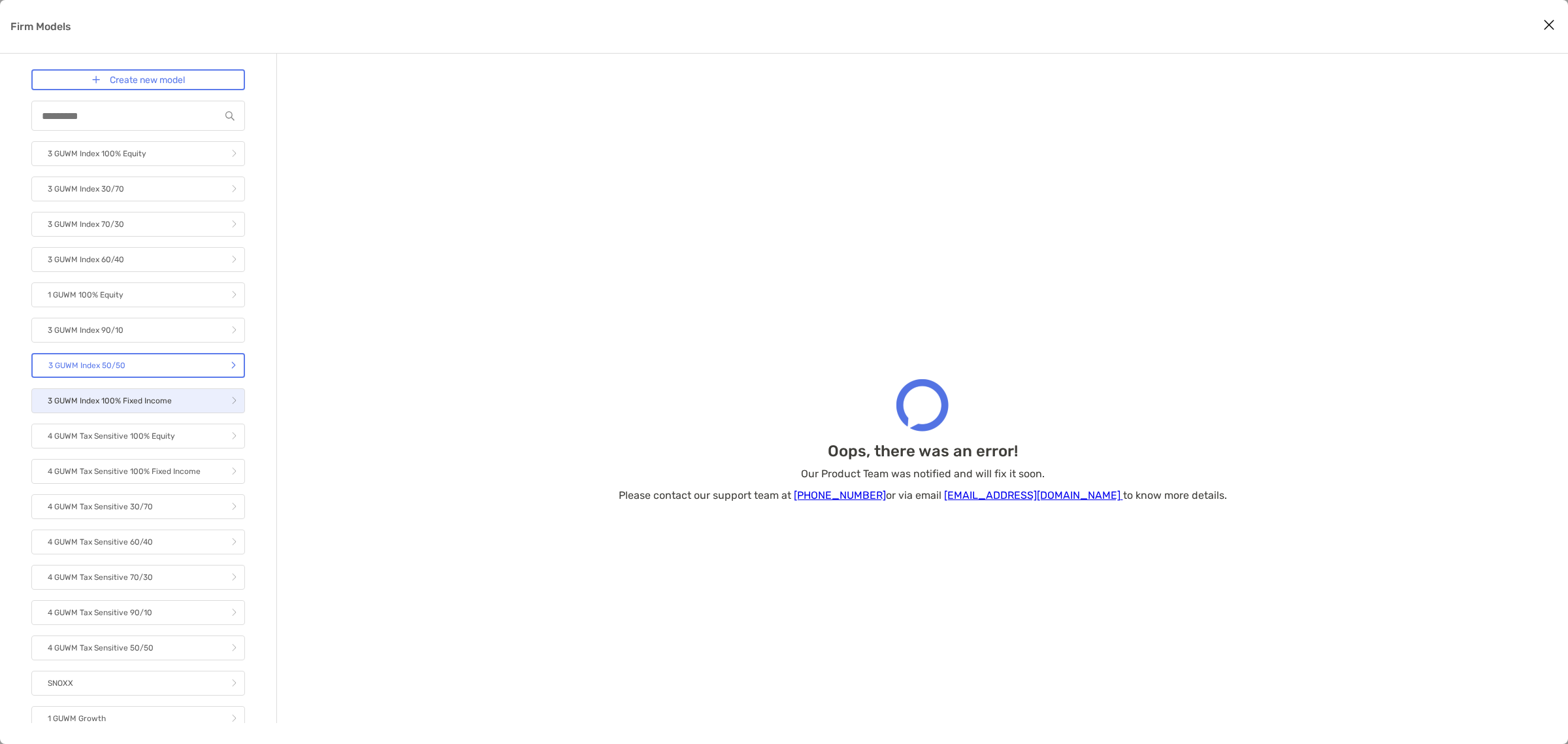
click at [161, 390] on link "3 GUWM Index 100% Fixed Income" at bounding box center [138, 400] width 213 height 25
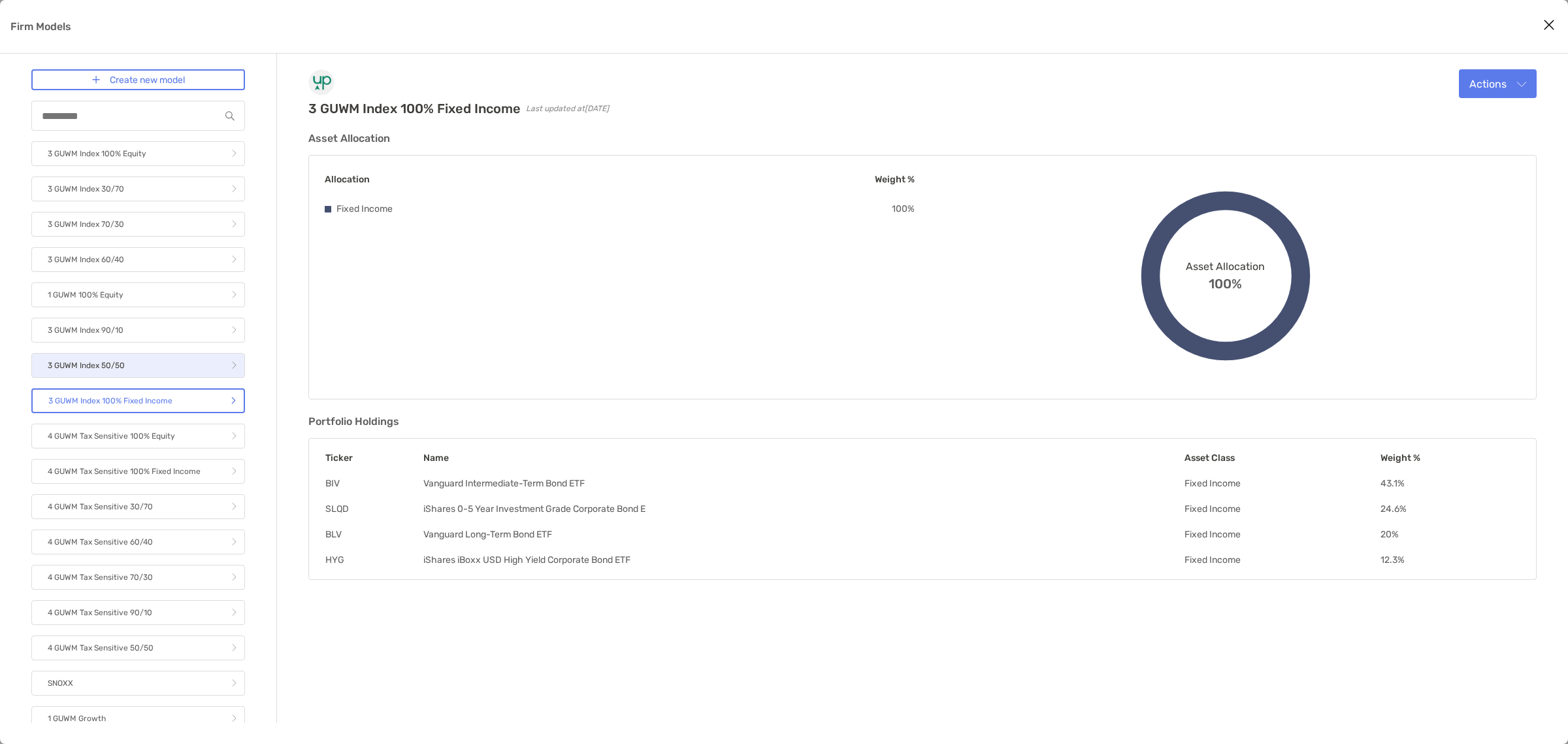
click at [152, 363] on link "3 GUWM Index 50/50" at bounding box center [138, 366] width 213 height 25
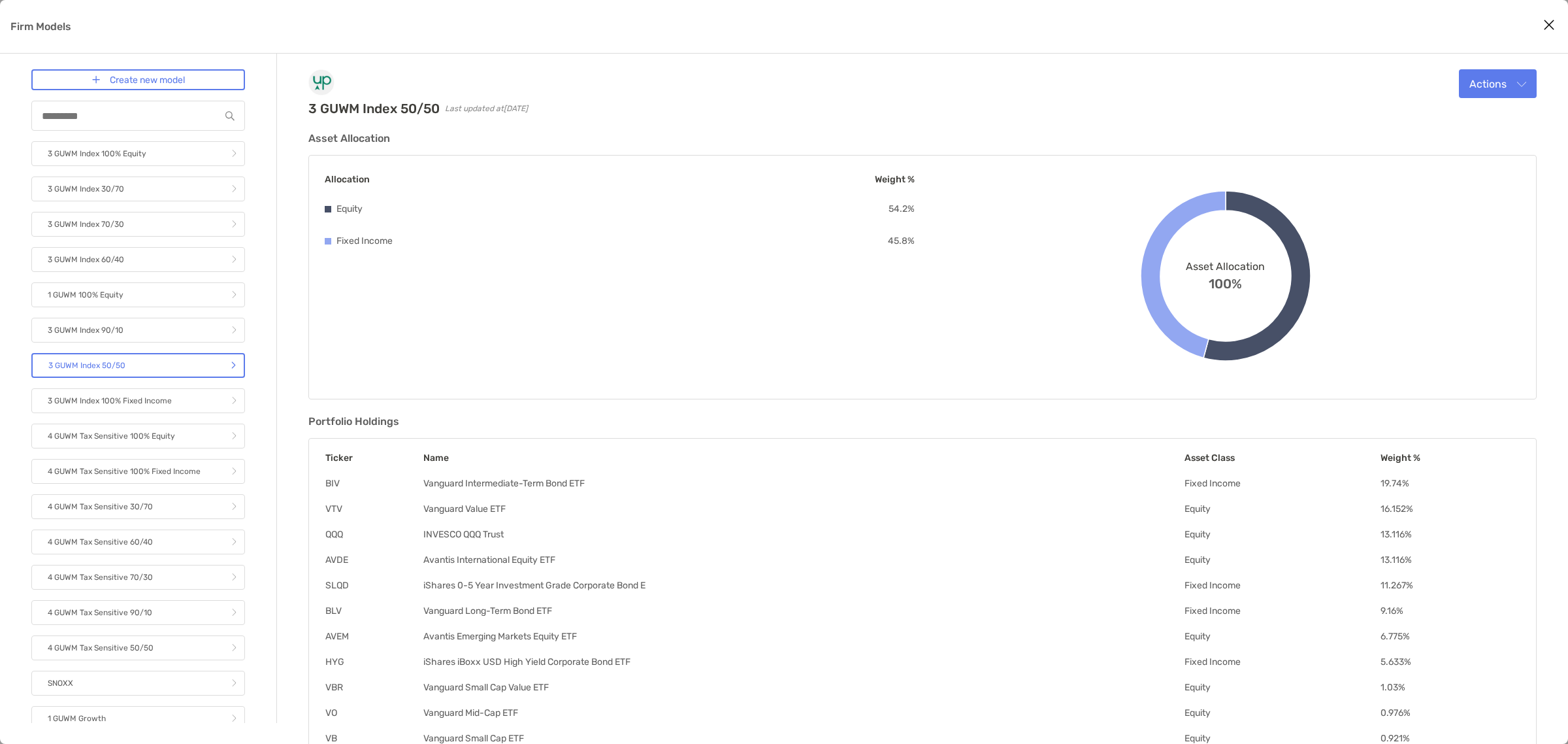
click at [161, 383] on div "3 GUWM Index 100% Equity 3 GUWM Index 30/70 3 GUWM Index 70/30 3 GUWM Index 60/…" at bounding box center [138, 736] width 213 height 1190
click at [165, 389] on link "3 GUWM Index 100% Fixed Income" at bounding box center [138, 400] width 213 height 25
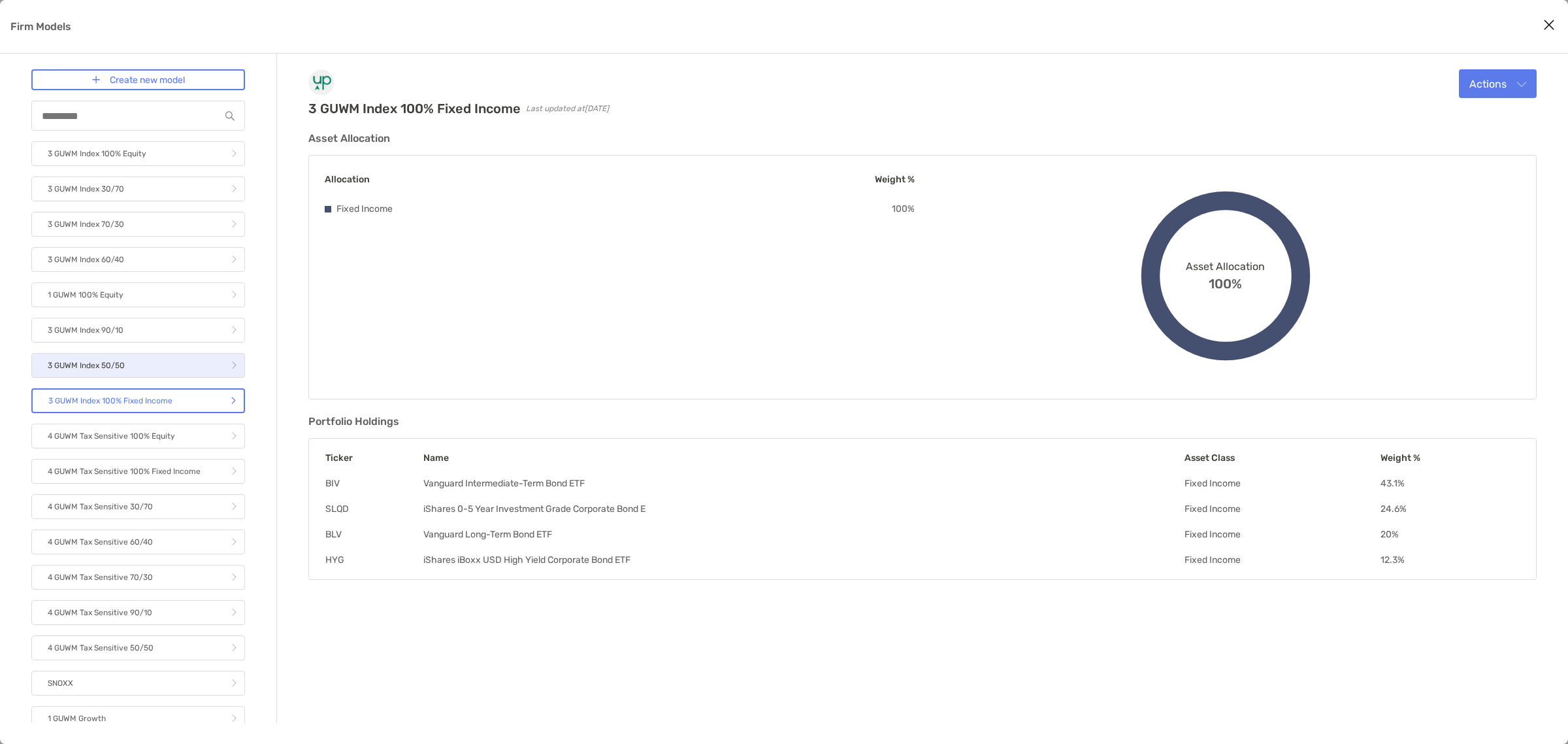
click at [157, 360] on link "3 GUWM Index 50/50" at bounding box center [138, 366] width 213 height 25
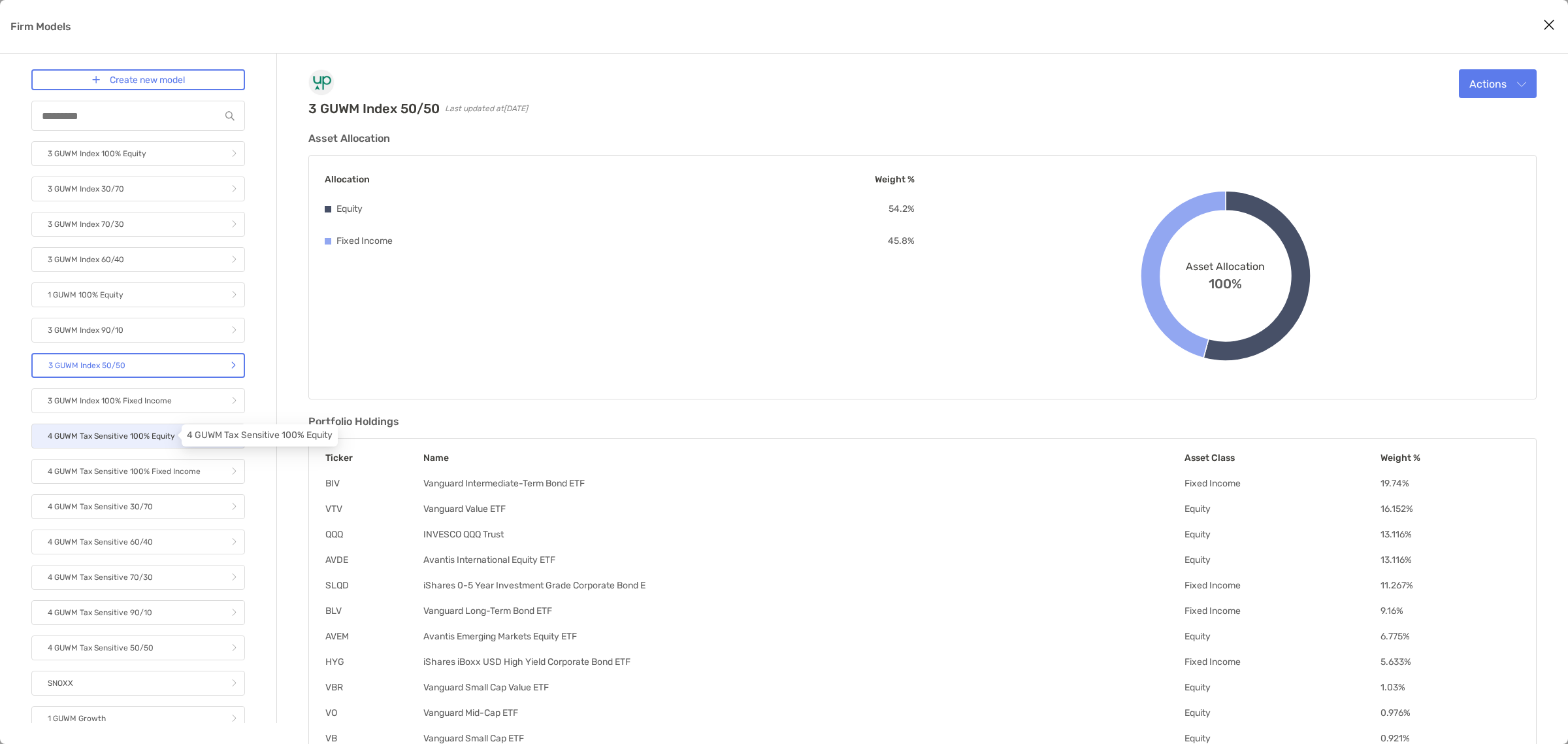
click at [133, 428] on p "4 GUWM Tax Sensitive 100% Equity" at bounding box center [111, 436] width 127 height 16
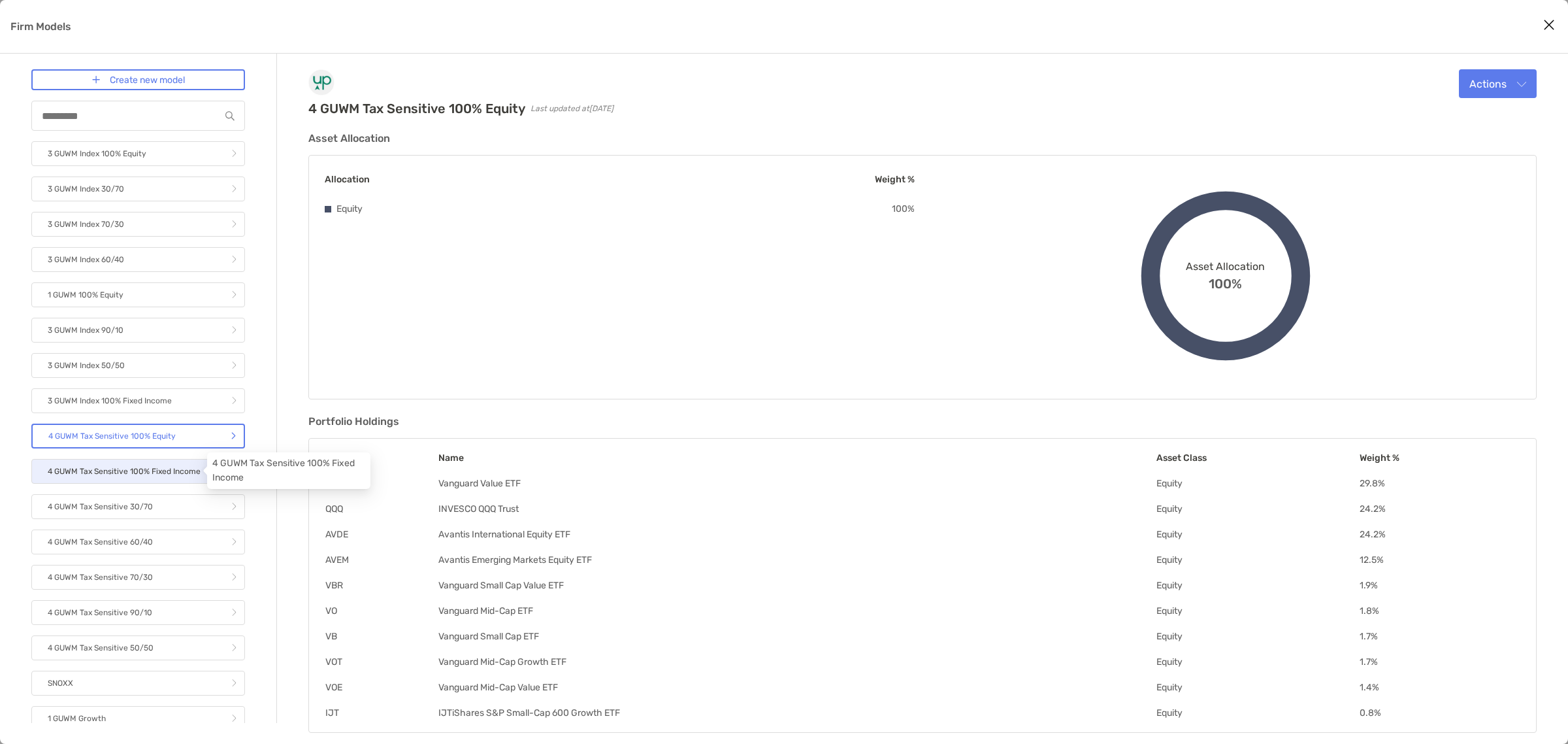
click at [139, 469] on p "4 GUWM Tax Sensitive 100% Fixed Income" at bounding box center [125, 472] width 153 height 16
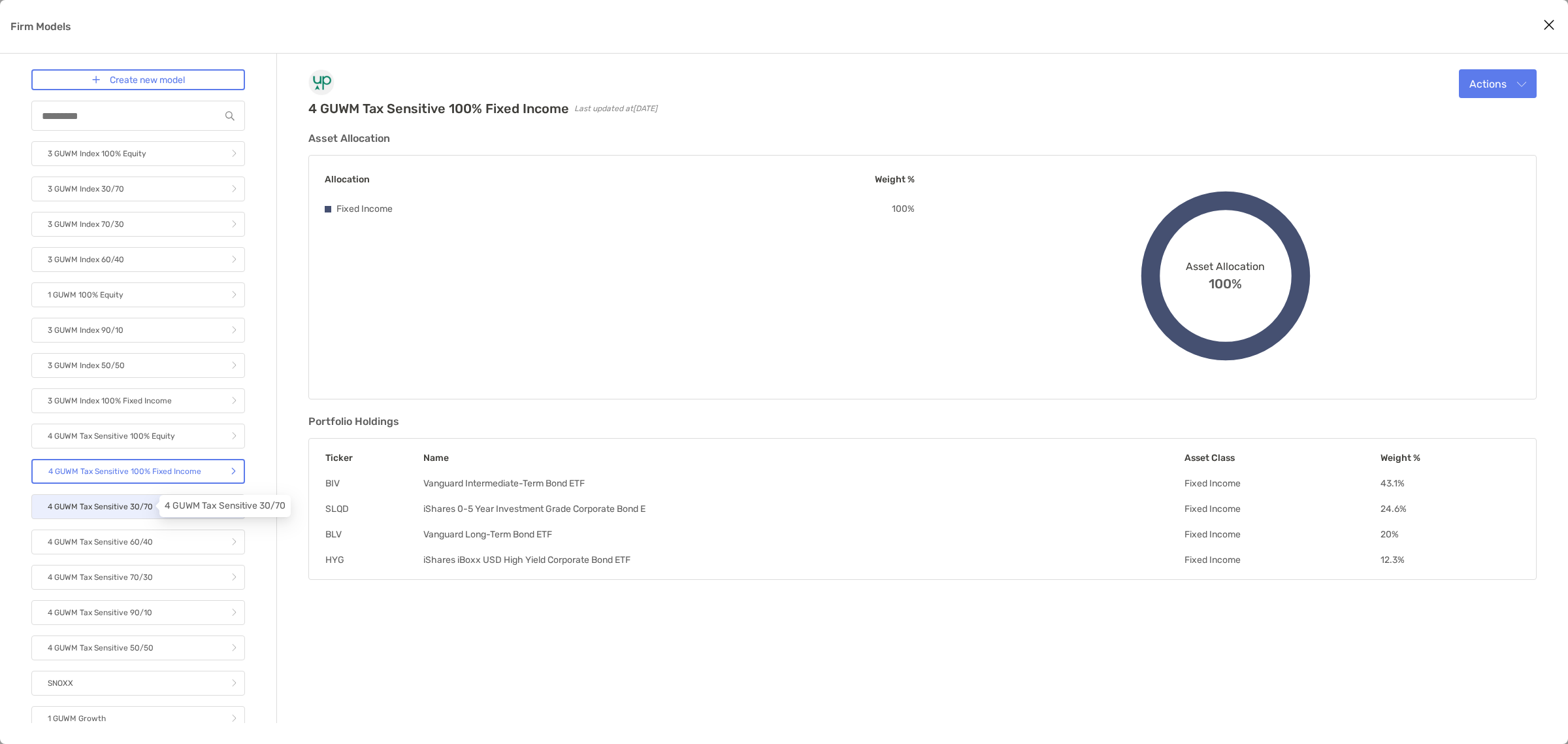
click at [141, 500] on p "4 GUWM Tax Sensitive 30/70" at bounding box center [101, 506] width 105 height 16
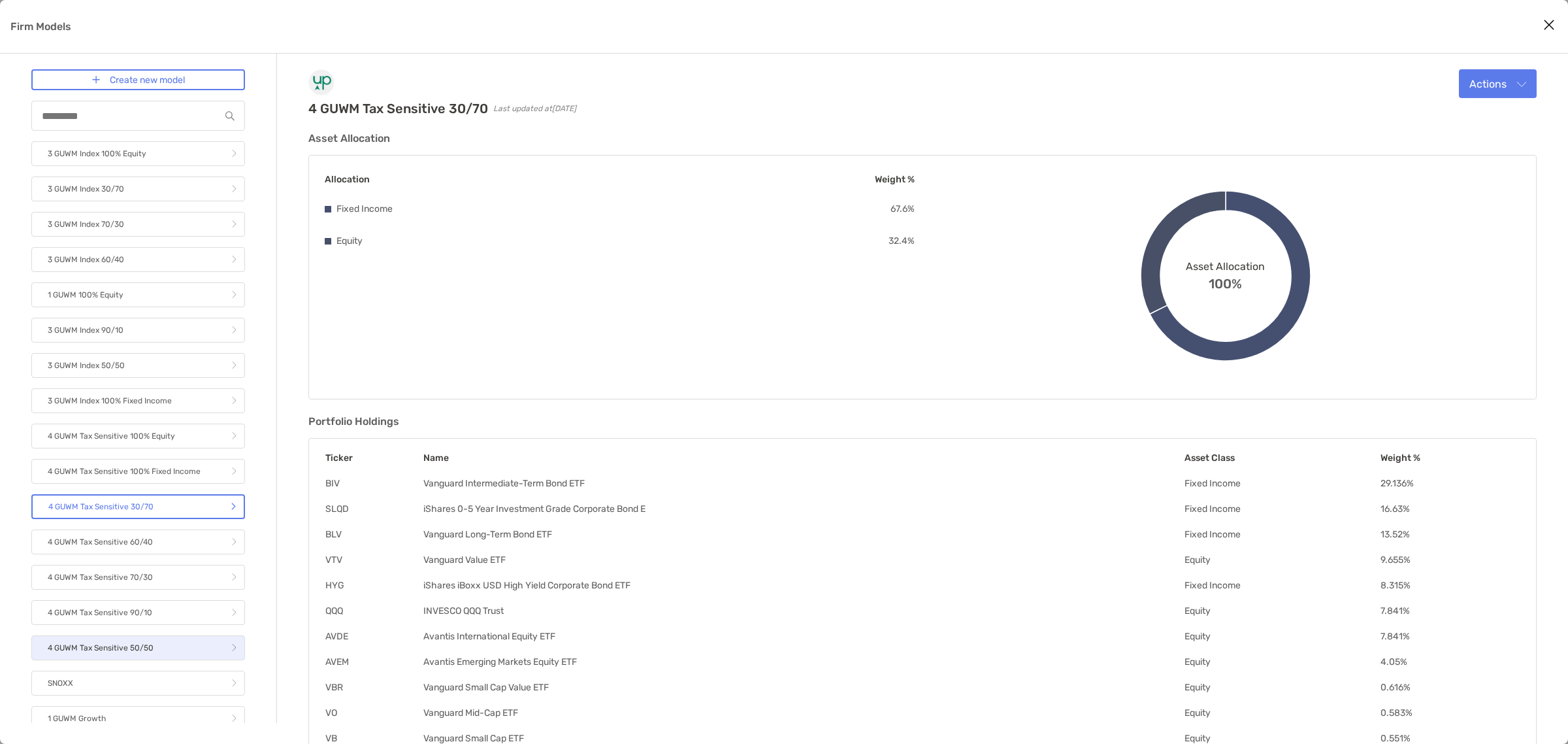
click at [175, 644] on link "4 GUWM Tax Sensitive 50/50" at bounding box center [138, 648] width 213 height 25
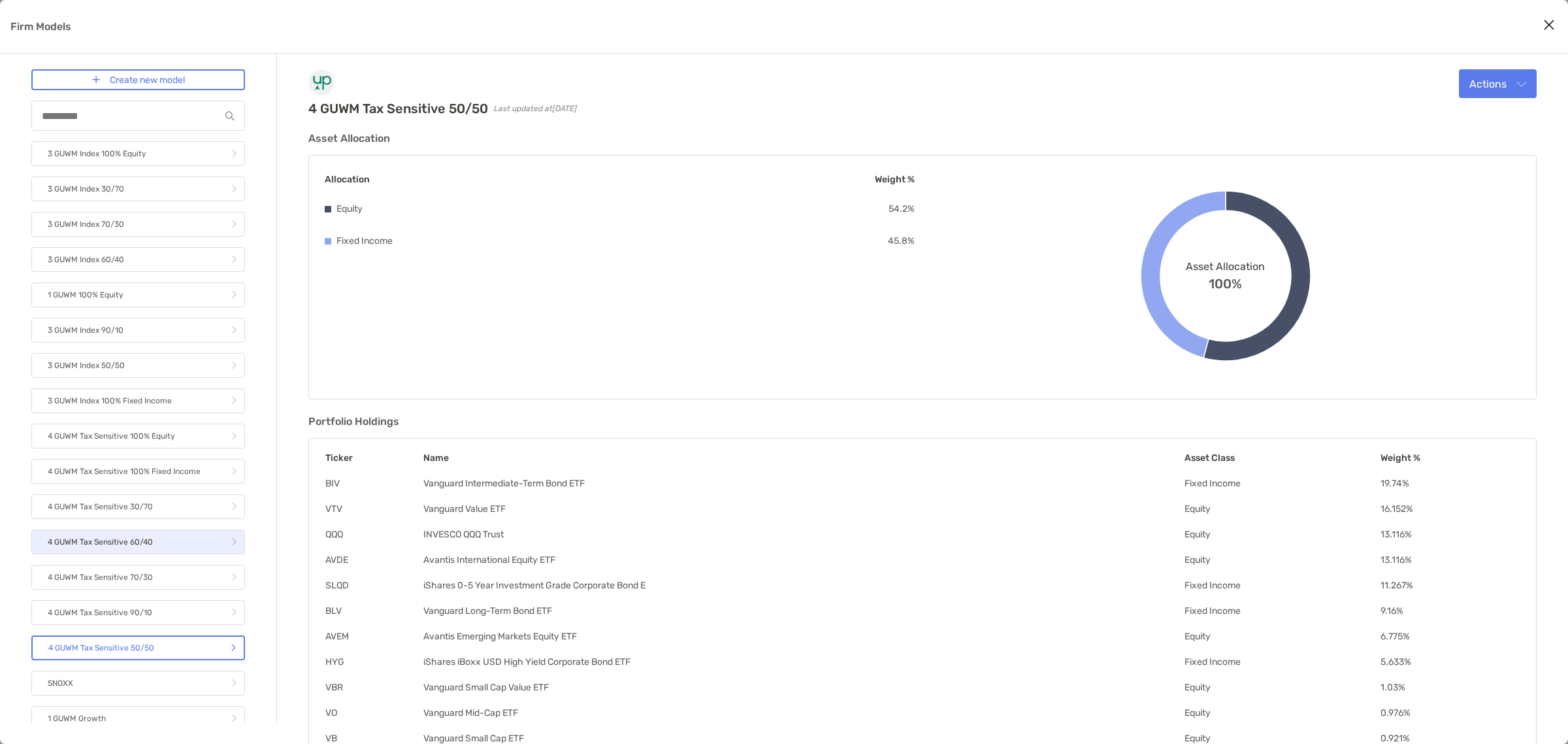
click at [151, 538] on p "4 GUWM Tax Sensitive 60/40" at bounding box center [101, 542] width 105 height 16
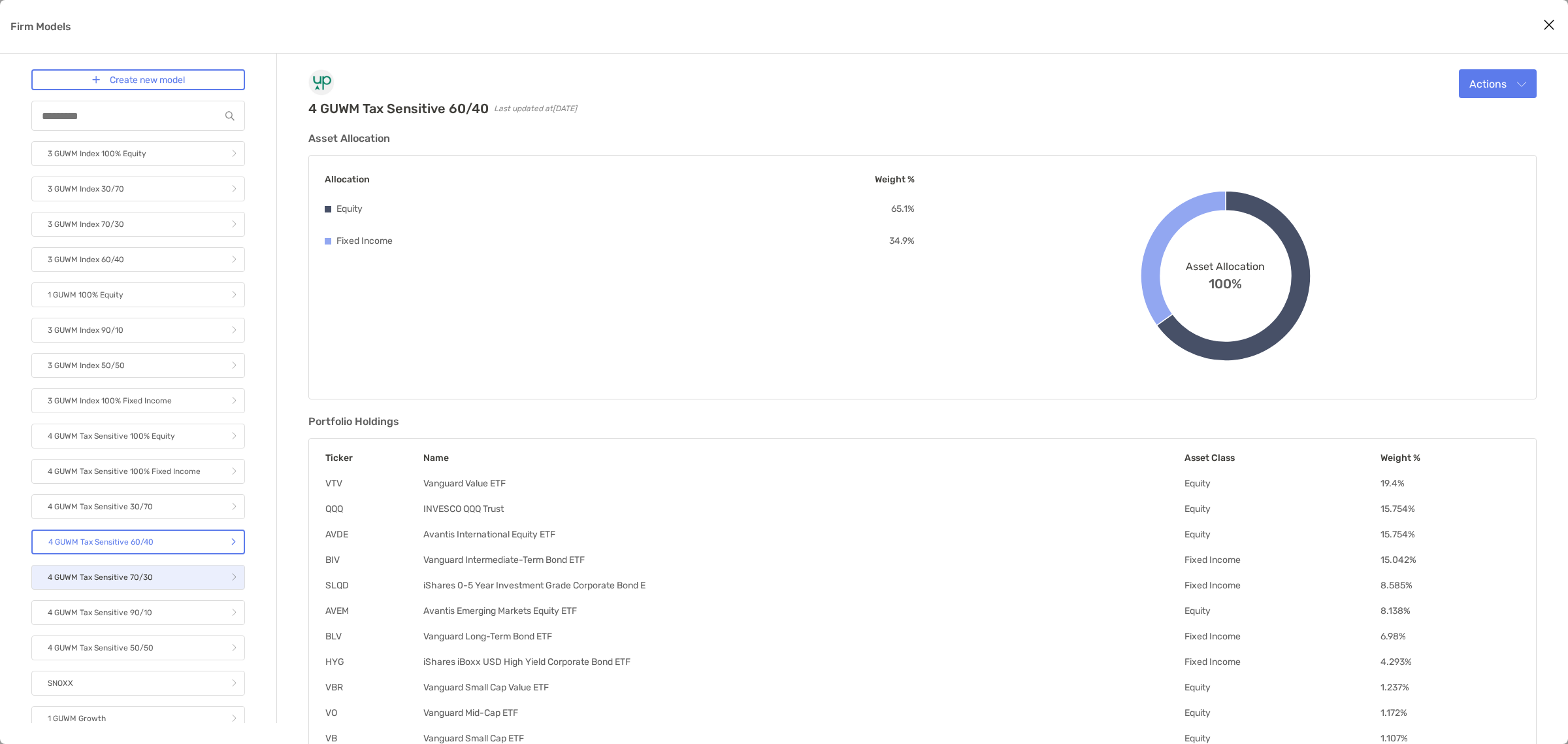
click at [157, 578] on link "4 GUWM Tax Sensitive 70/30" at bounding box center [138, 578] width 213 height 25
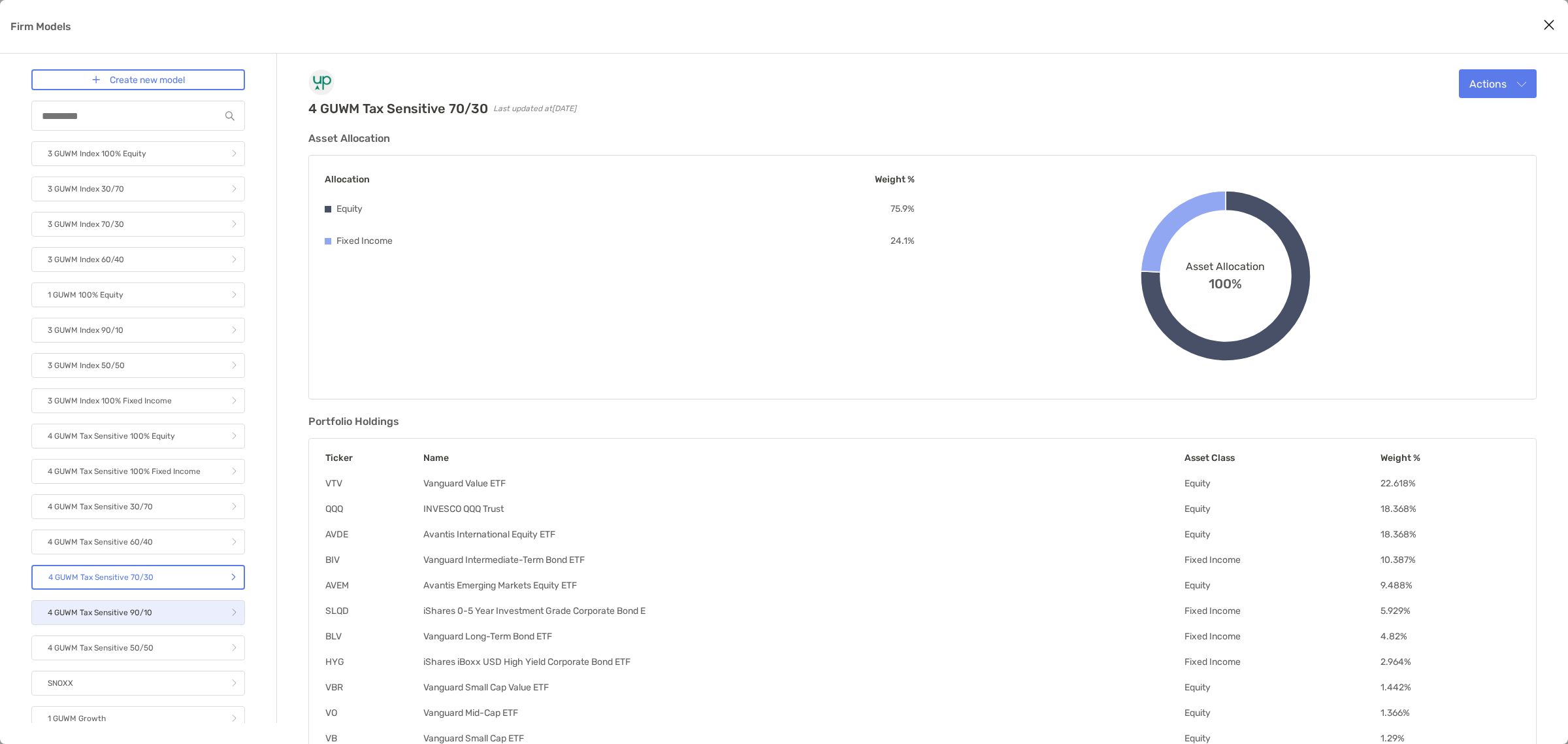
click at [154, 602] on link "4 GUWM Tax Sensitive 90/10" at bounding box center [138, 612] width 213 height 25
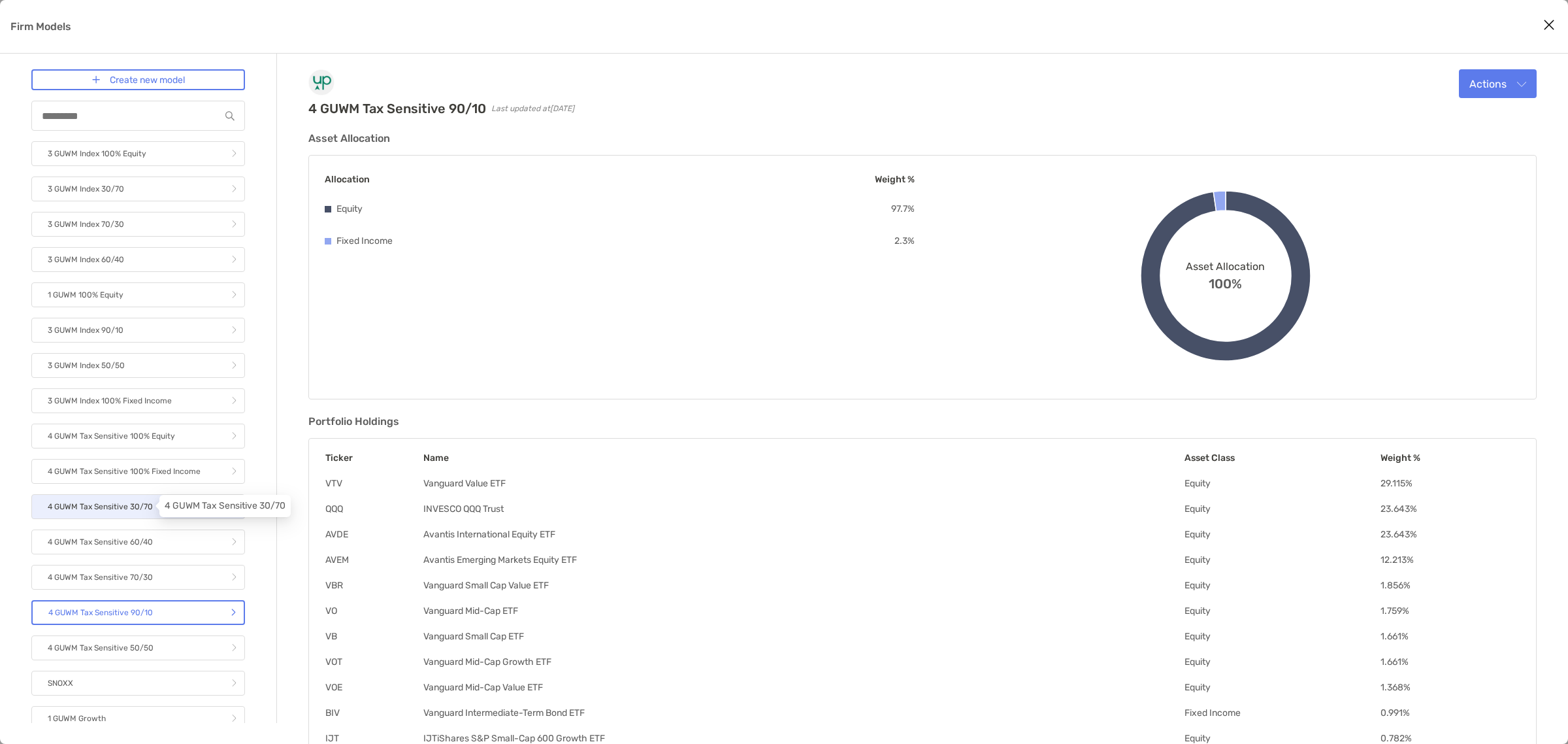
click at [145, 507] on p "4 GUWM Tax Sensitive 30/70" at bounding box center [101, 506] width 105 height 16
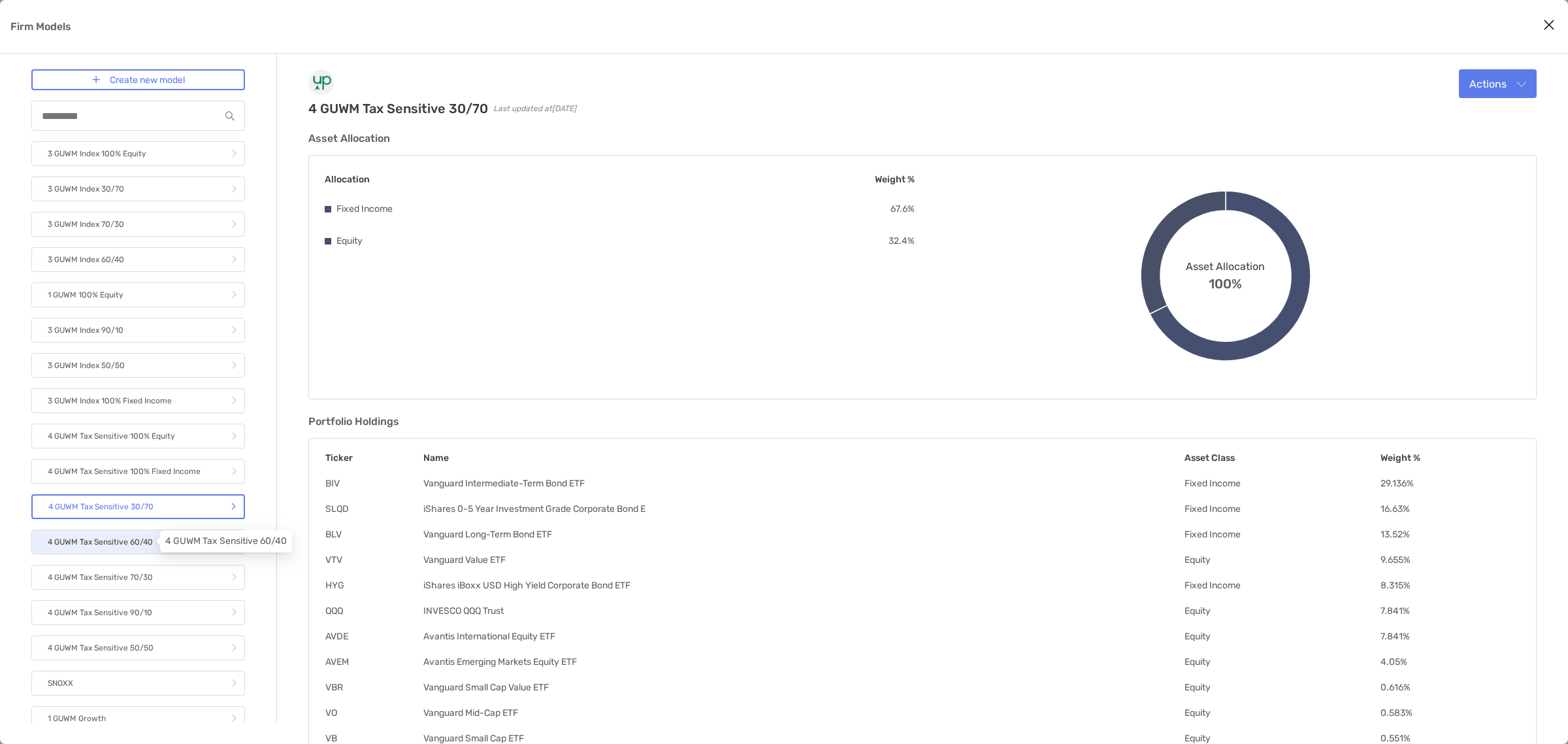
click at [149, 543] on p "4 GUWM Tax Sensitive 60/40" at bounding box center [101, 542] width 105 height 16
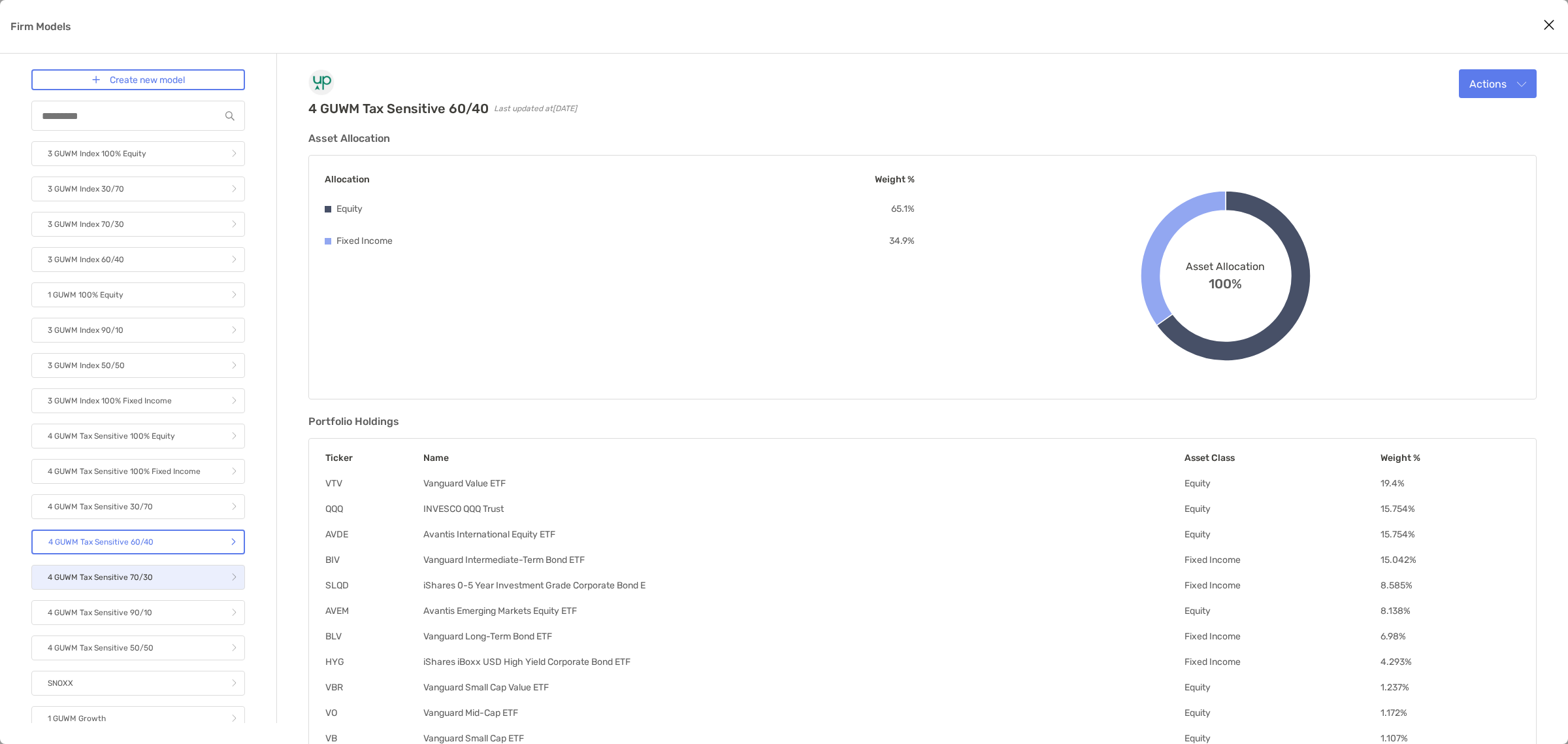
click at [154, 580] on link "4 GUWM Tax Sensitive 70/30" at bounding box center [138, 578] width 213 height 25
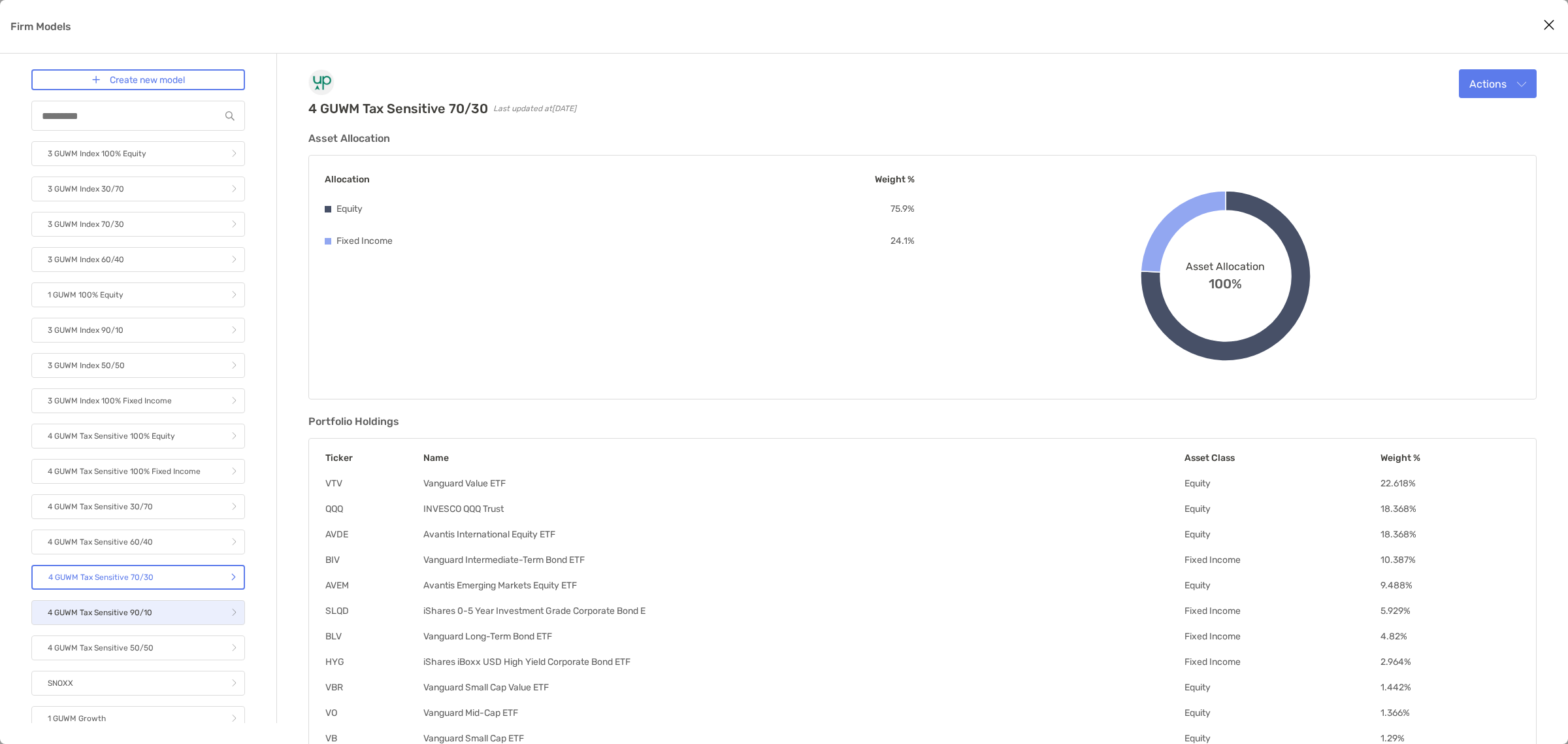
click at [157, 604] on link "4 GUWM Tax Sensitive 90/10" at bounding box center [138, 612] width 213 height 25
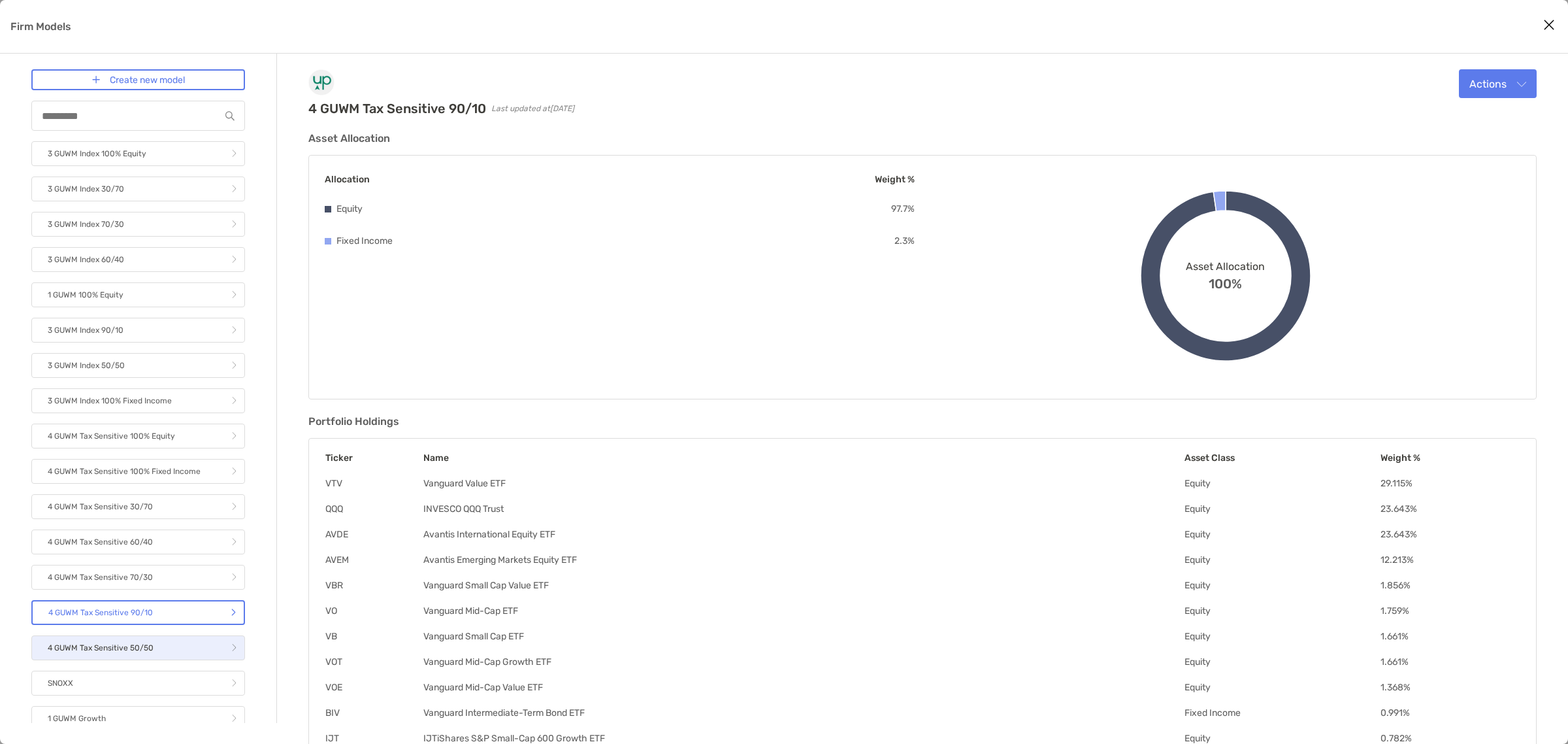
click at [166, 639] on link "4 GUWM Tax Sensitive 50/50" at bounding box center [138, 648] width 213 height 25
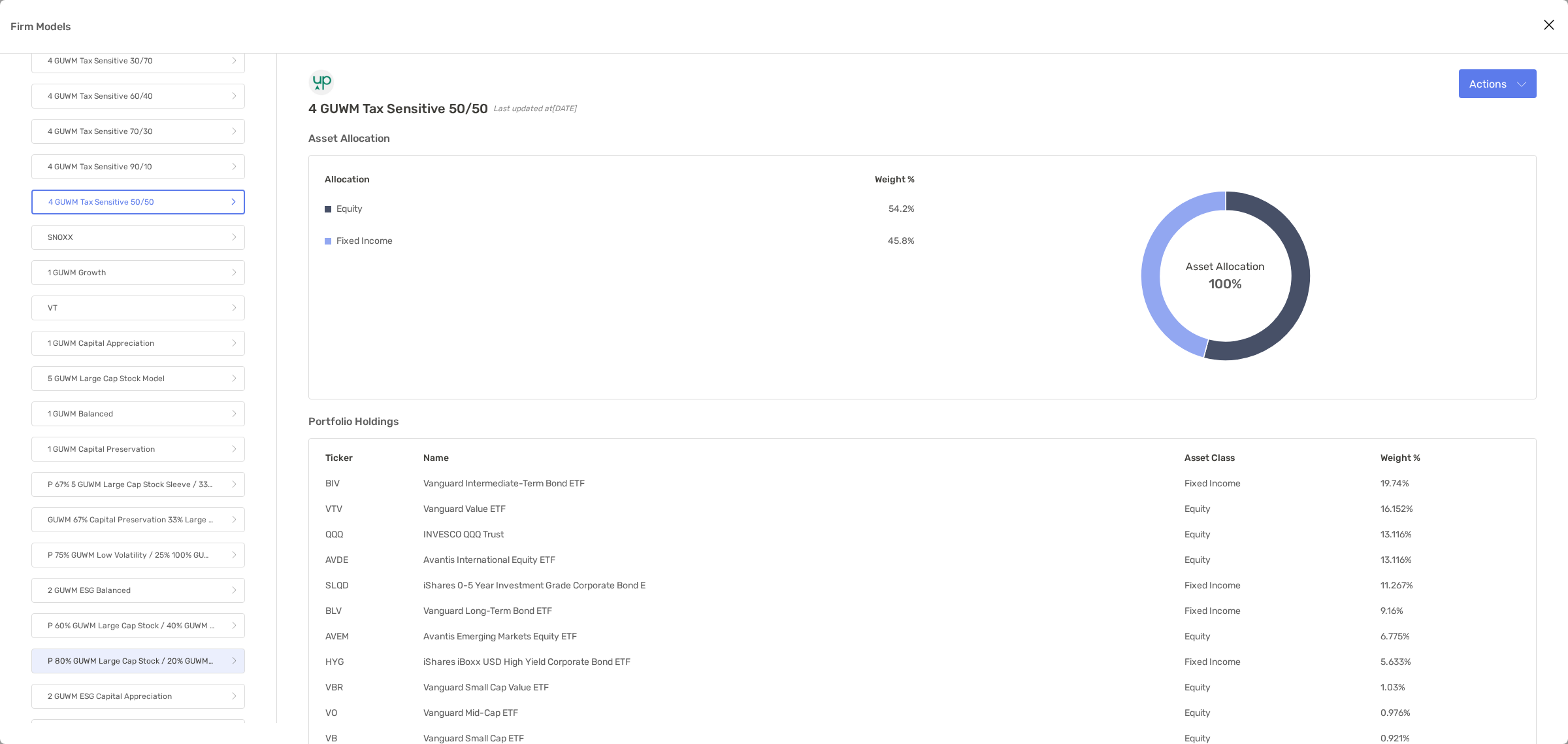
scroll to position [490, 0]
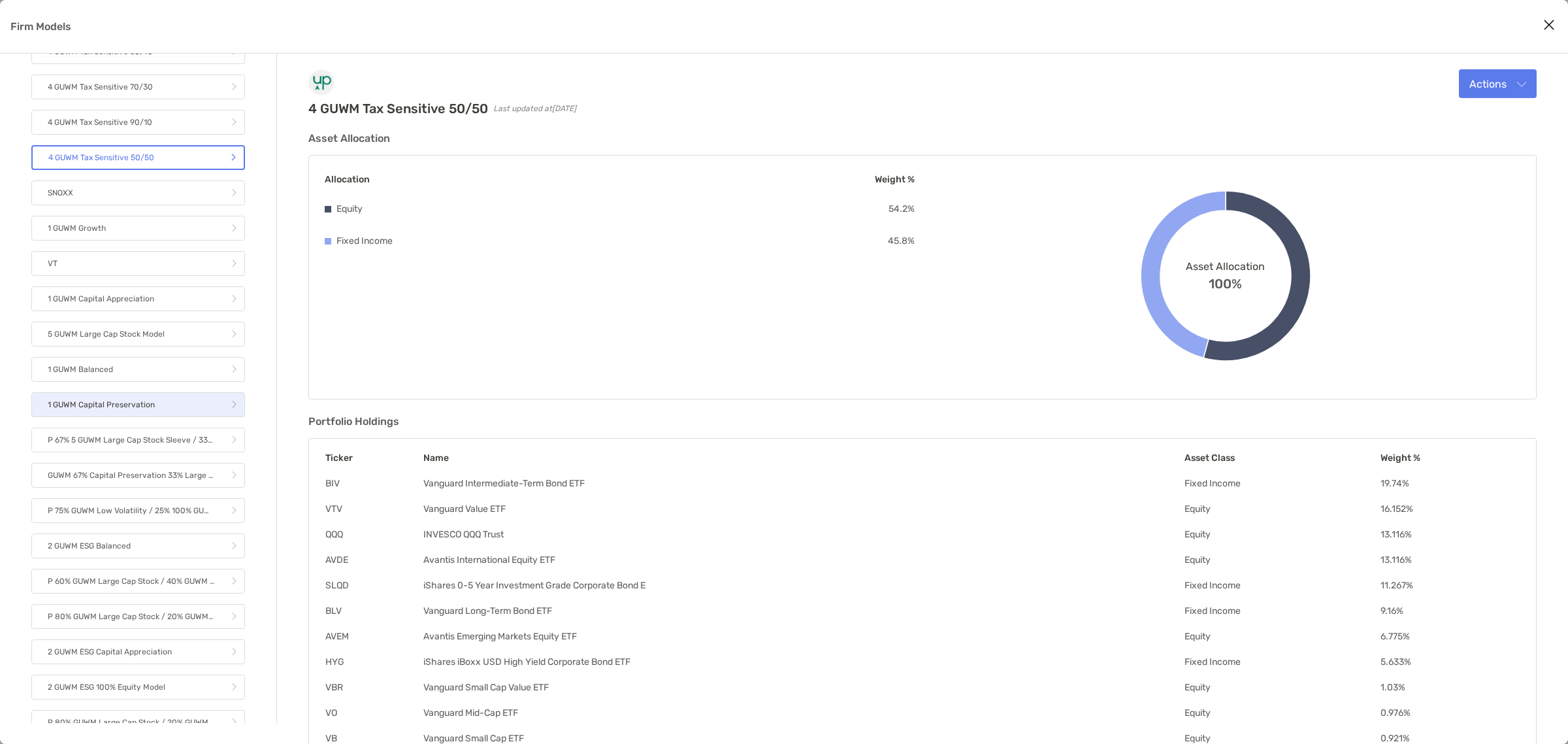
click at [172, 407] on link "1 GUWM Capital Preservation" at bounding box center [138, 405] width 213 height 25
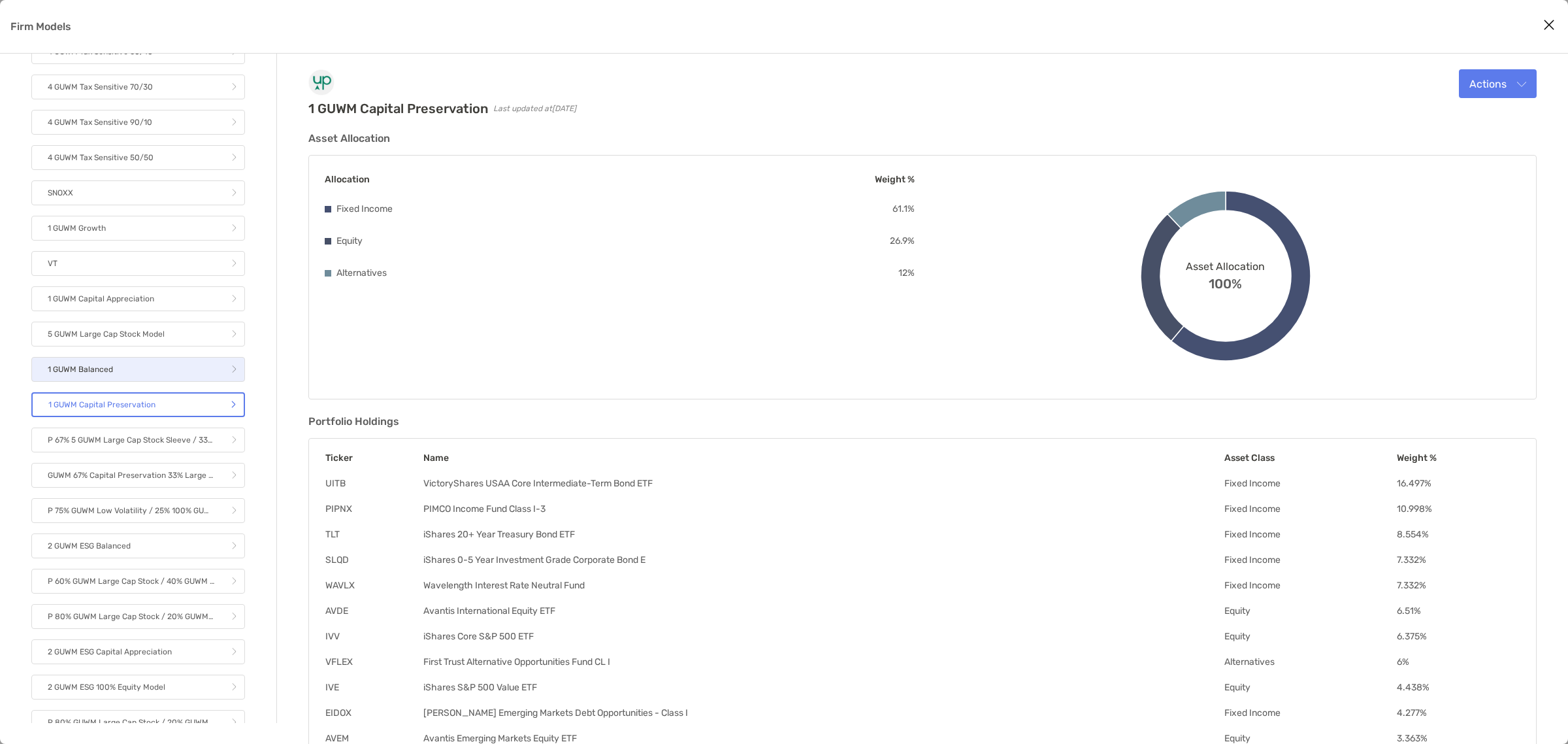
click at [149, 367] on link "1 GUWM Balanced" at bounding box center [138, 369] width 213 height 25
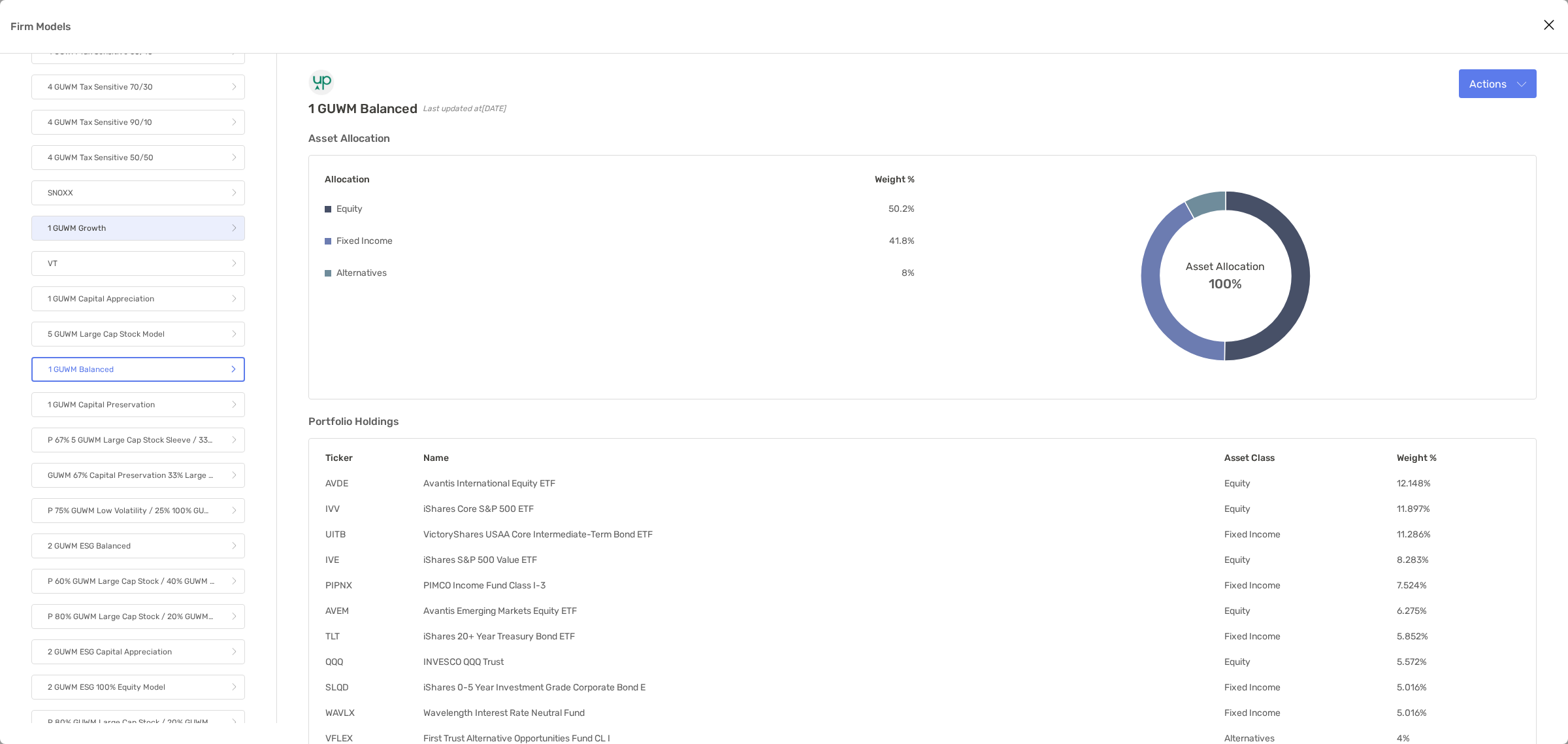
click at [132, 226] on link "1 GUWM Growth" at bounding box center [138, 228] width 213 height 25
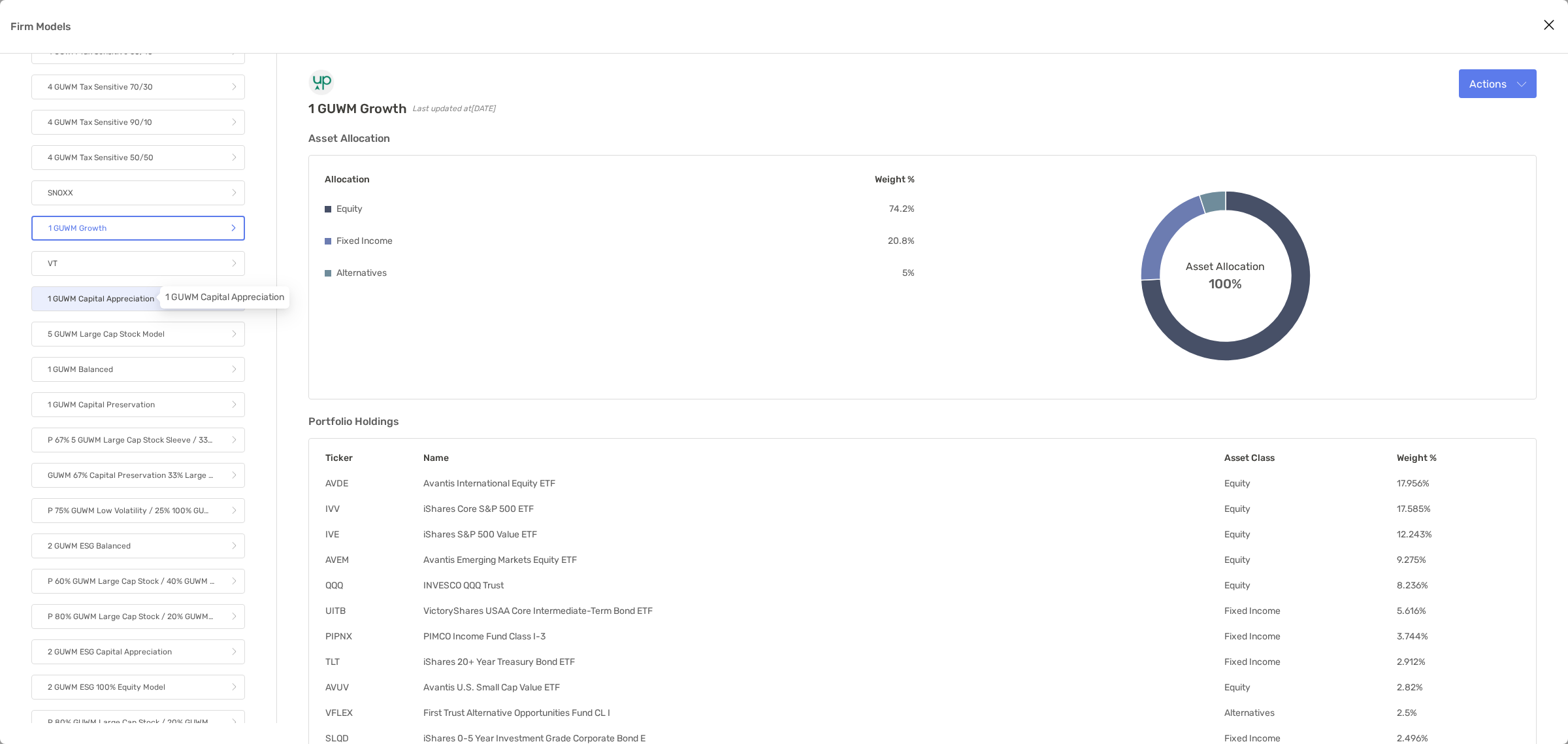
click at [129, 295] on p "1 GUWM Capital Appreciation" at bounding box center [101, 299] width 107 height 16
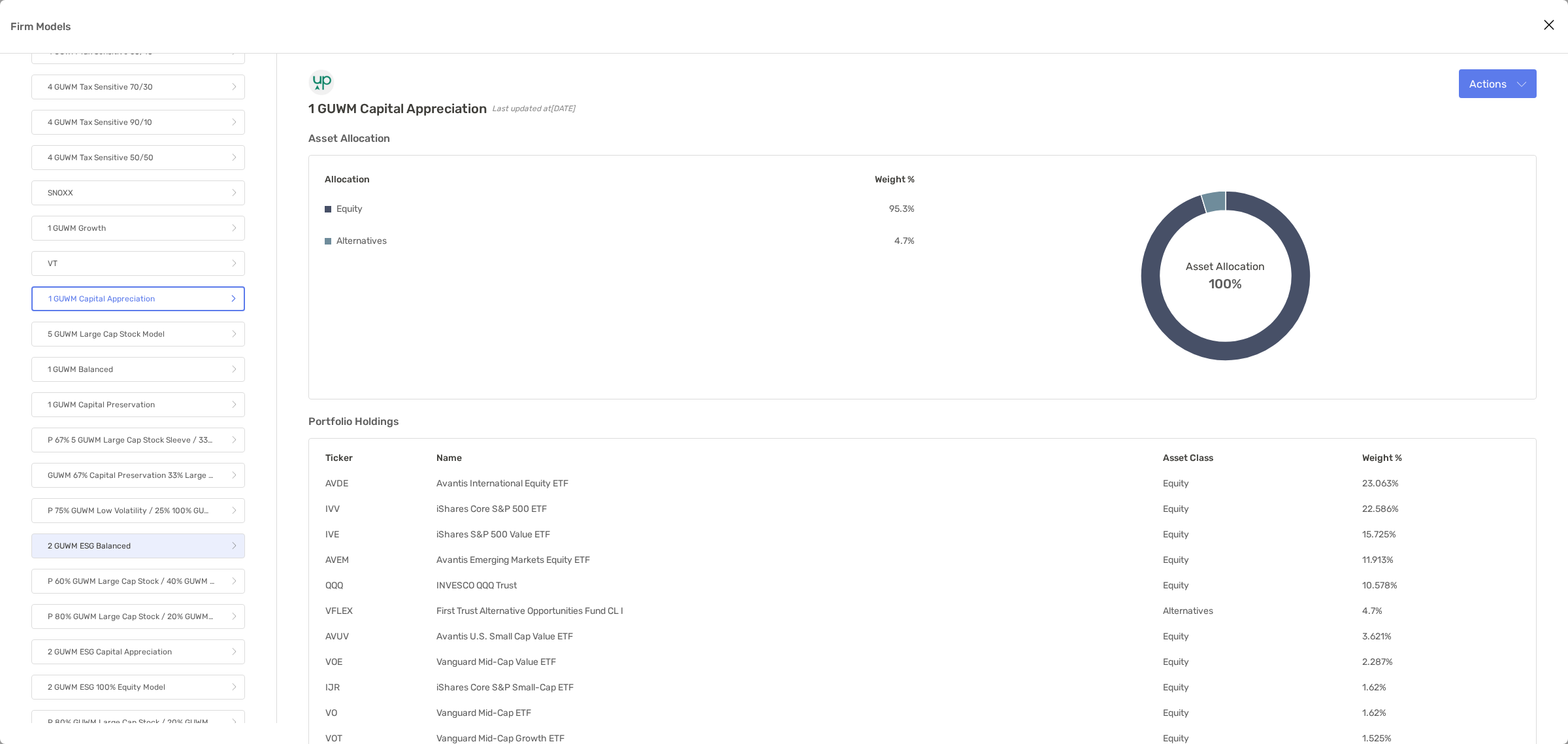
click at [157, 541] on link "2 GUWM ESG Balanced" at bounding box center [138, 546] width 213 height 25
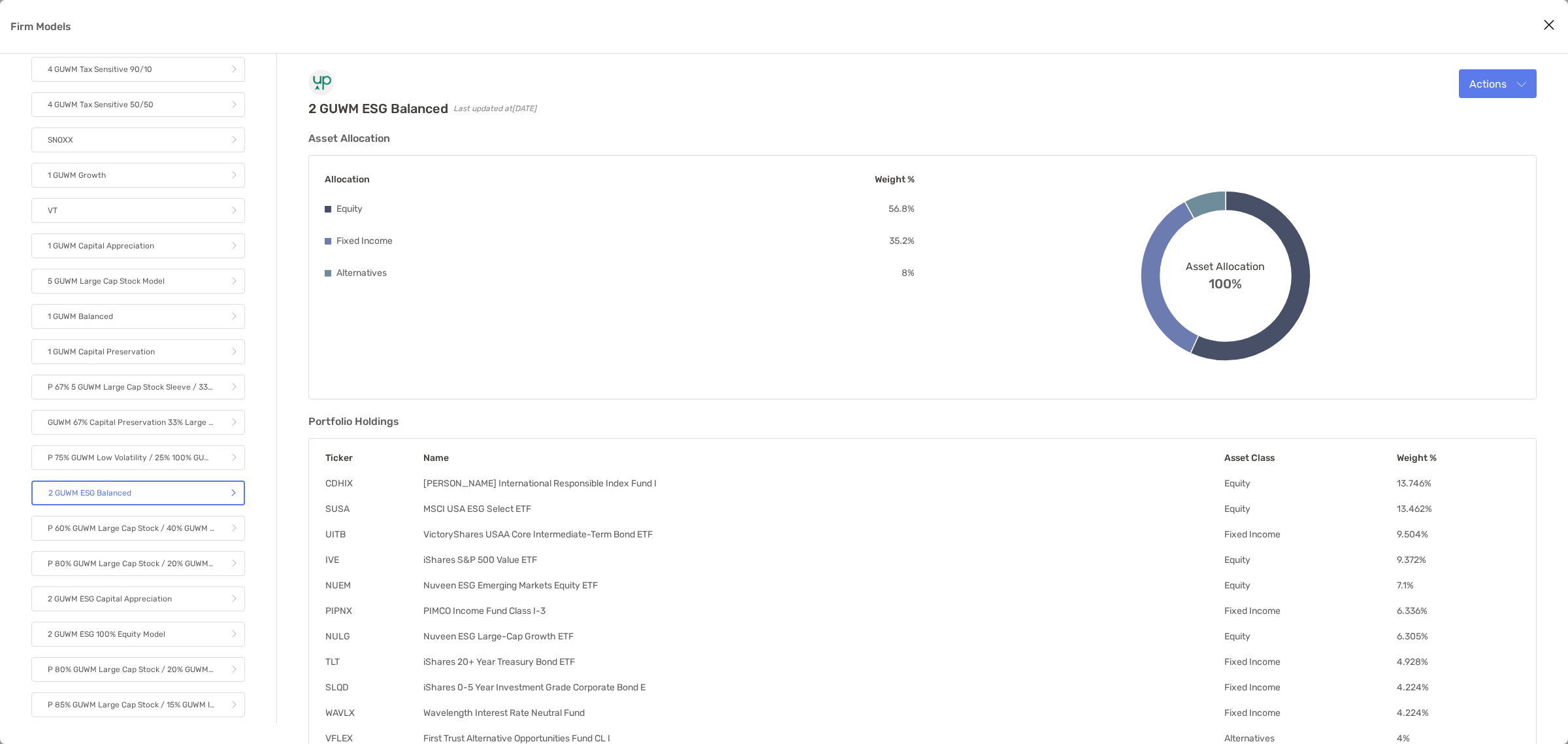
scroll to position [572, 0]
click at [197, 565] on link "2 GUWM ESG Capital Appreciation" at bounding box center [138, 570] width 213 height 25
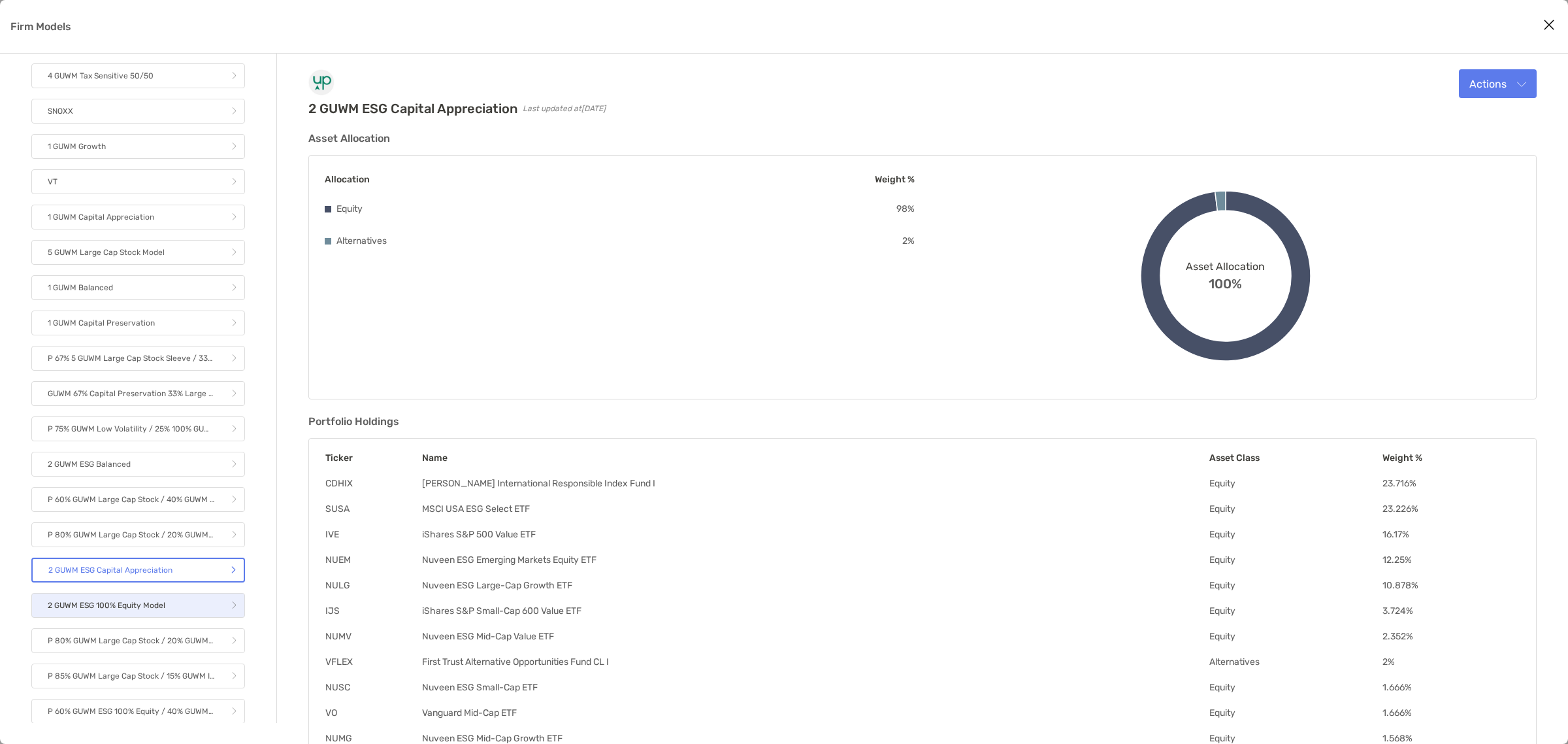
click at [186, 600] on link "2 GUWM ESG 100% Equity Model" at bounding box center [138, 605] width 213 height 25
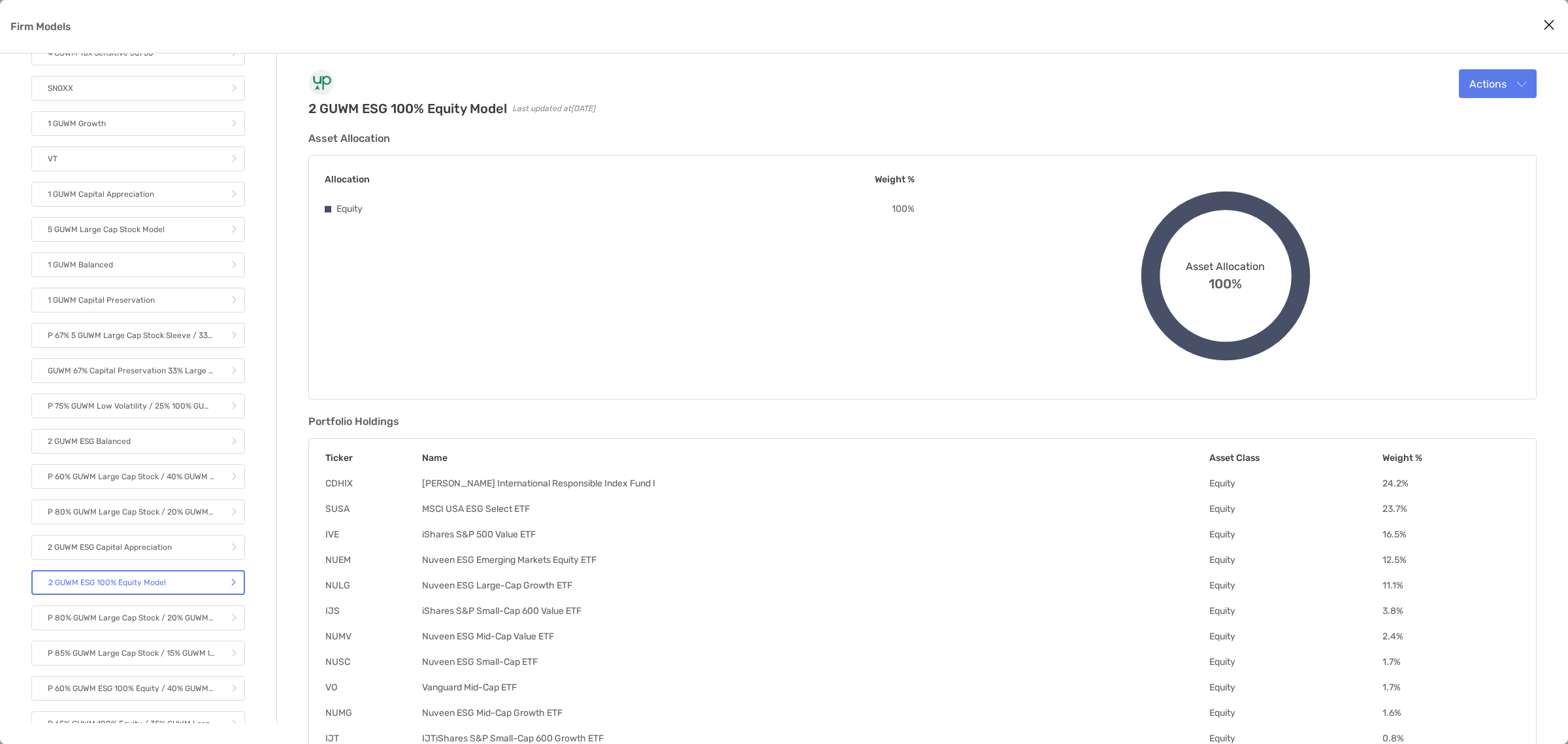
scroll to position [605, 0]
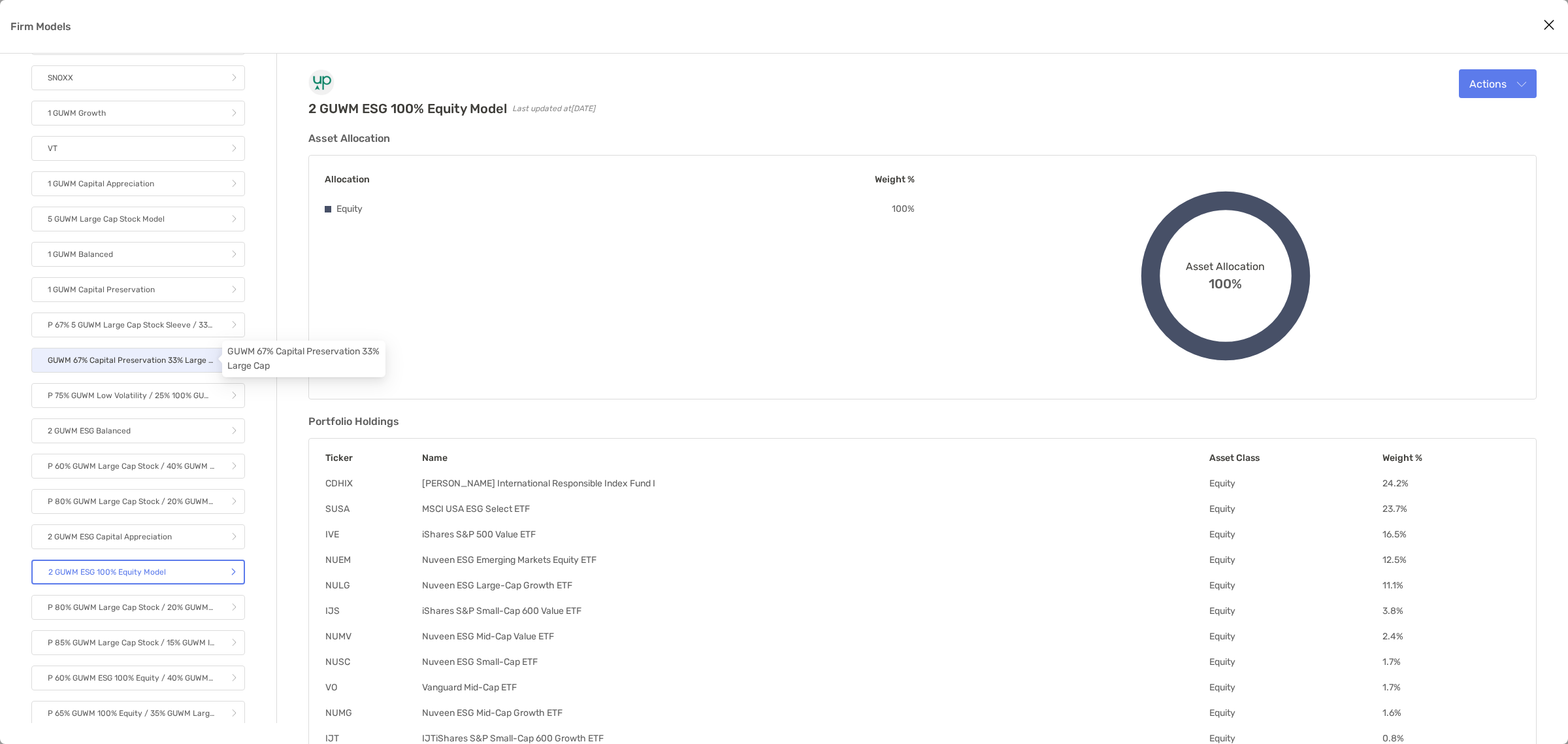
click at [146, 355] on p "GUWM 67% Capital Preservation 33% Large Cap" at bounding box center [131, 360] width 166 height 16
